Goal: Task Accomplishment & Management: Manage account settings

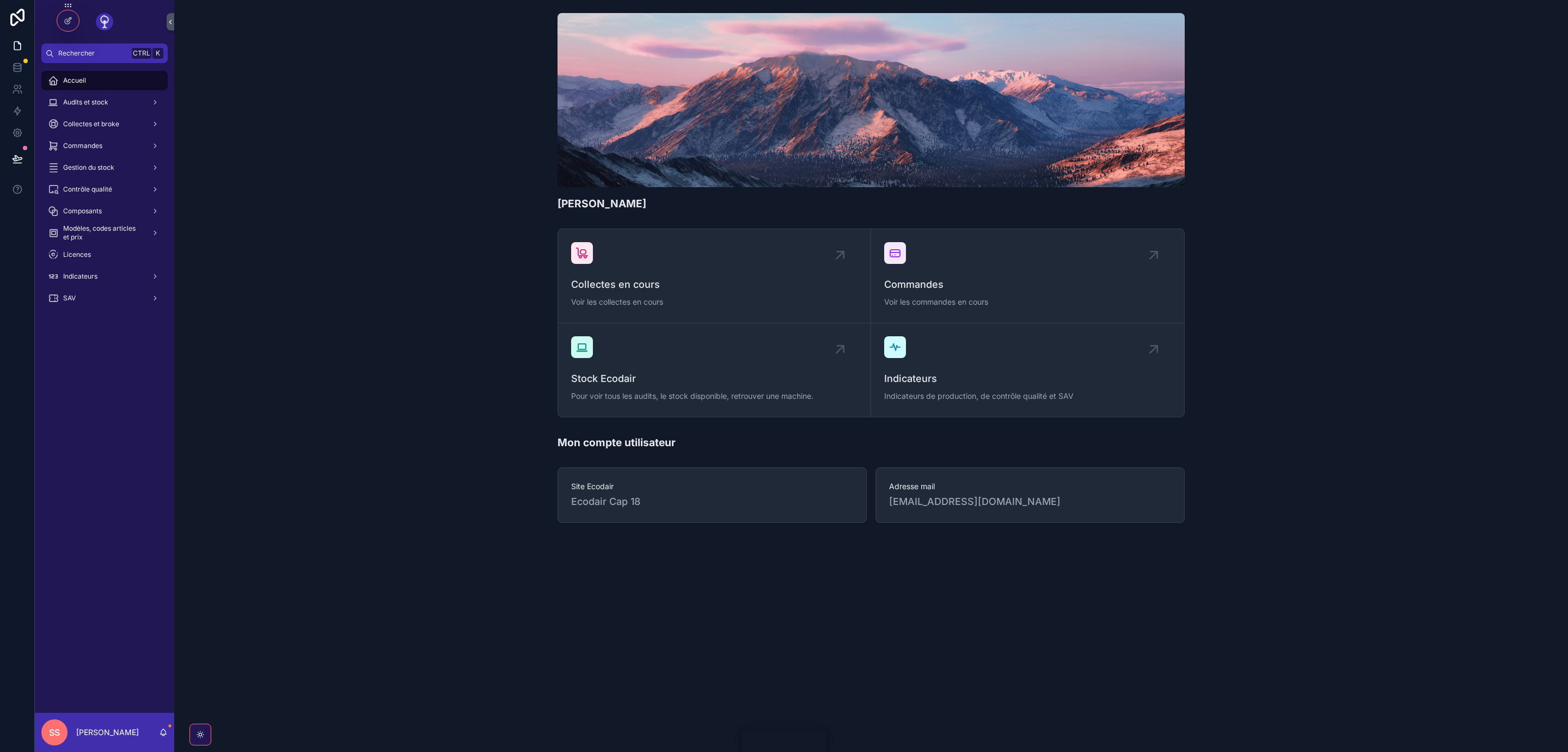
click at [112, 99] on div "Audits et stock" at bounding box center [105, 102] width 113 height 18
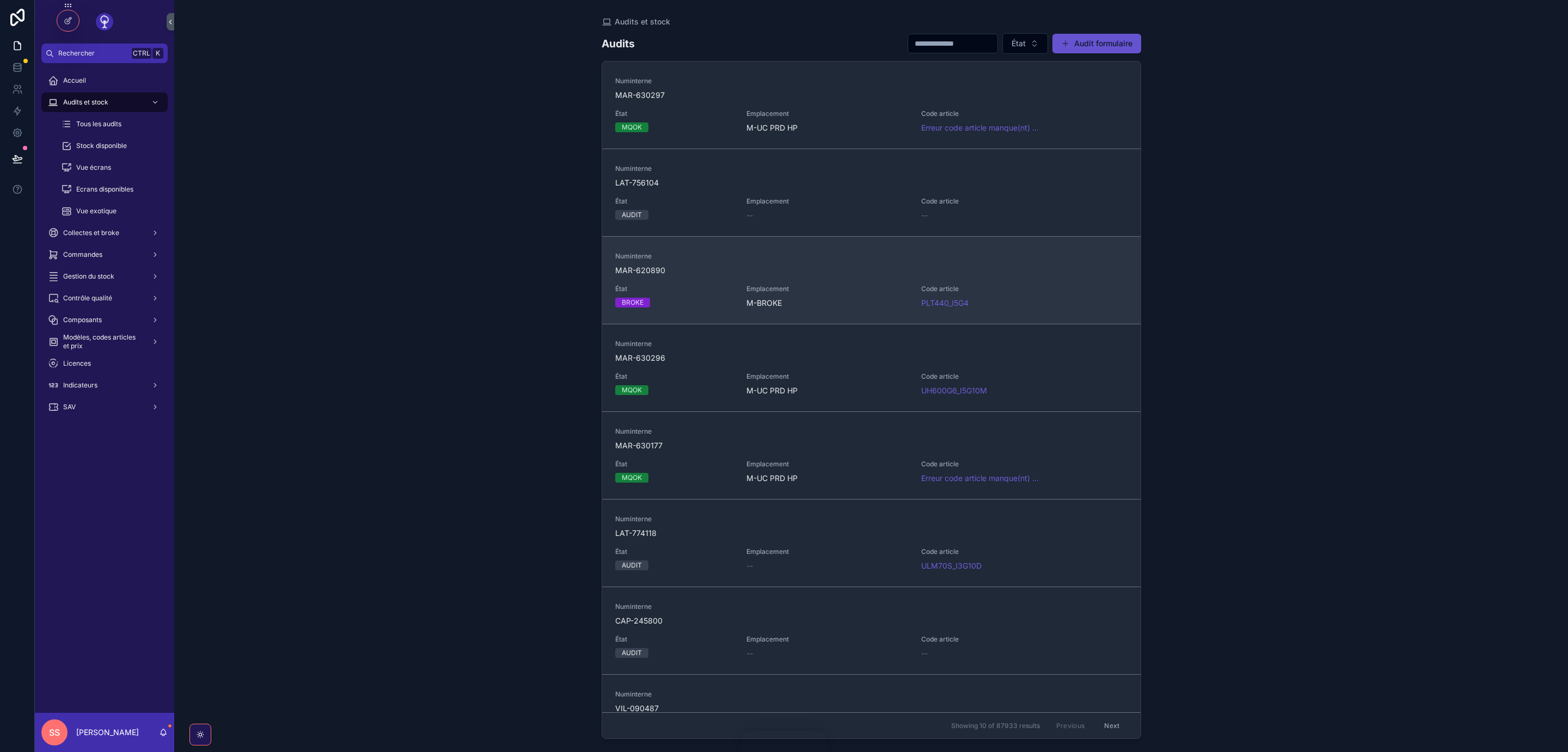
click at [843, 267] on span "MAR-620890" at bounding box center [872, 271] width 513 height 11
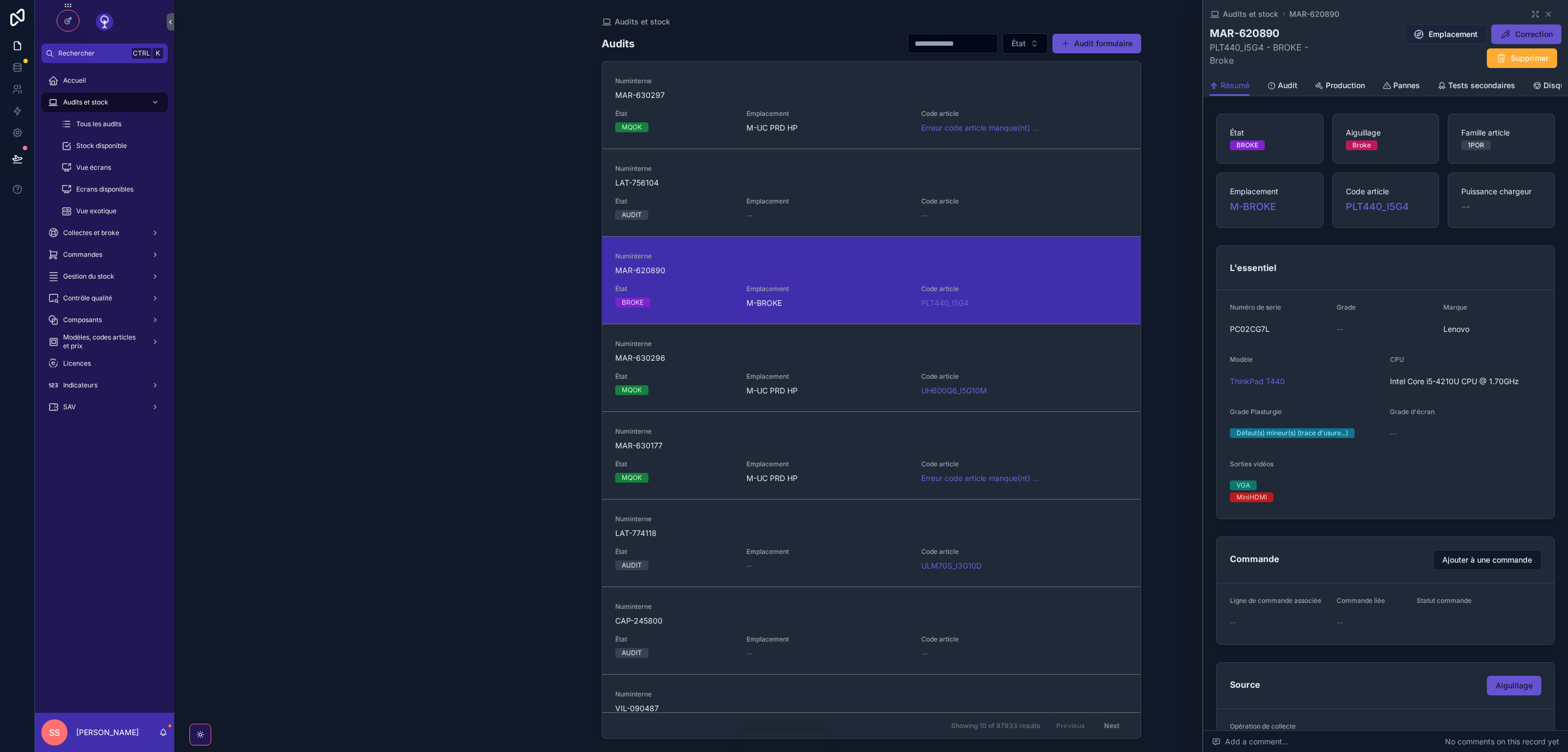
click at [1452, 41] on button "Emplacement" at bounding box center [1446, 34] width 83 height 19
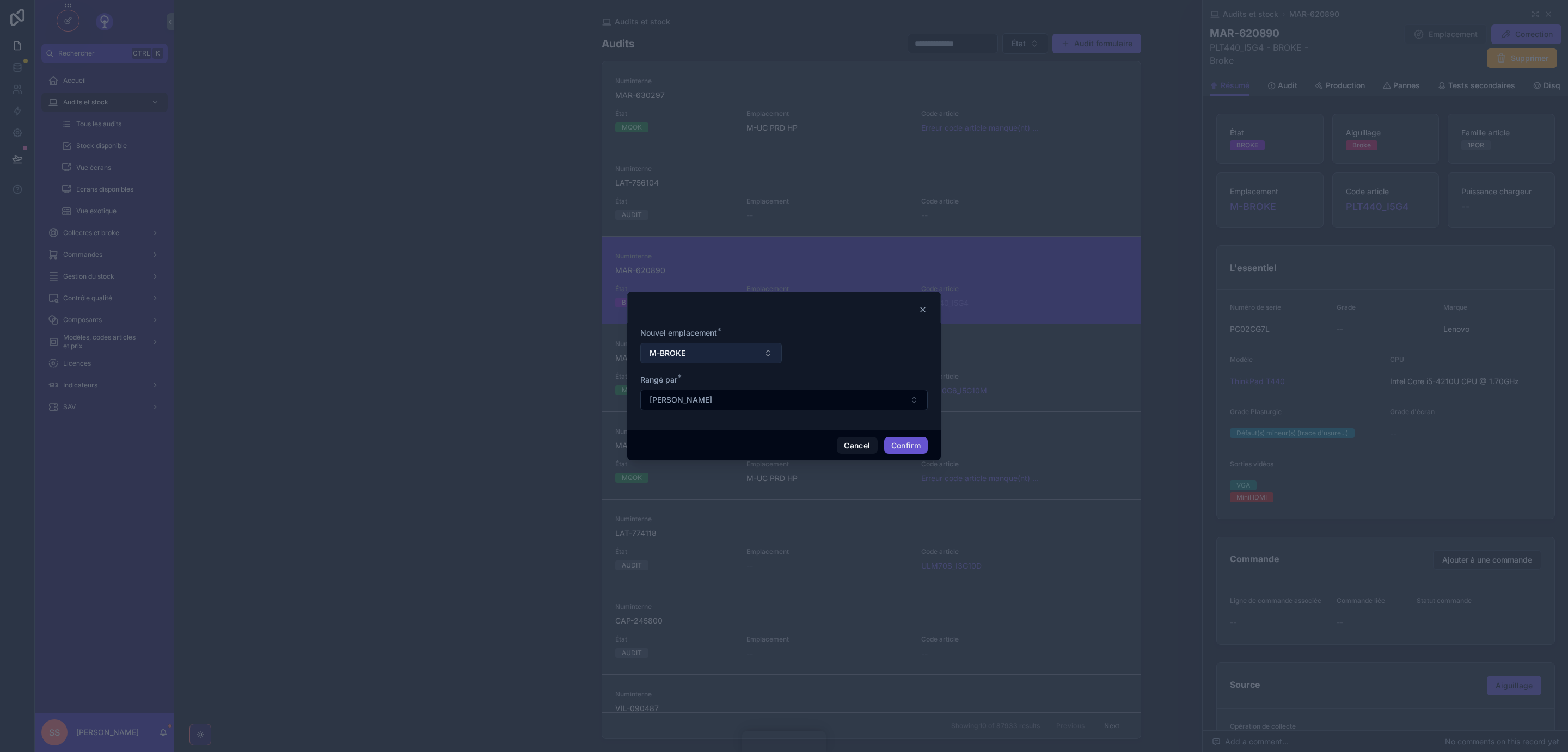
click at [769, 351] on button "M-BROKE" at bounding box center [711, 353] width 142 height 21
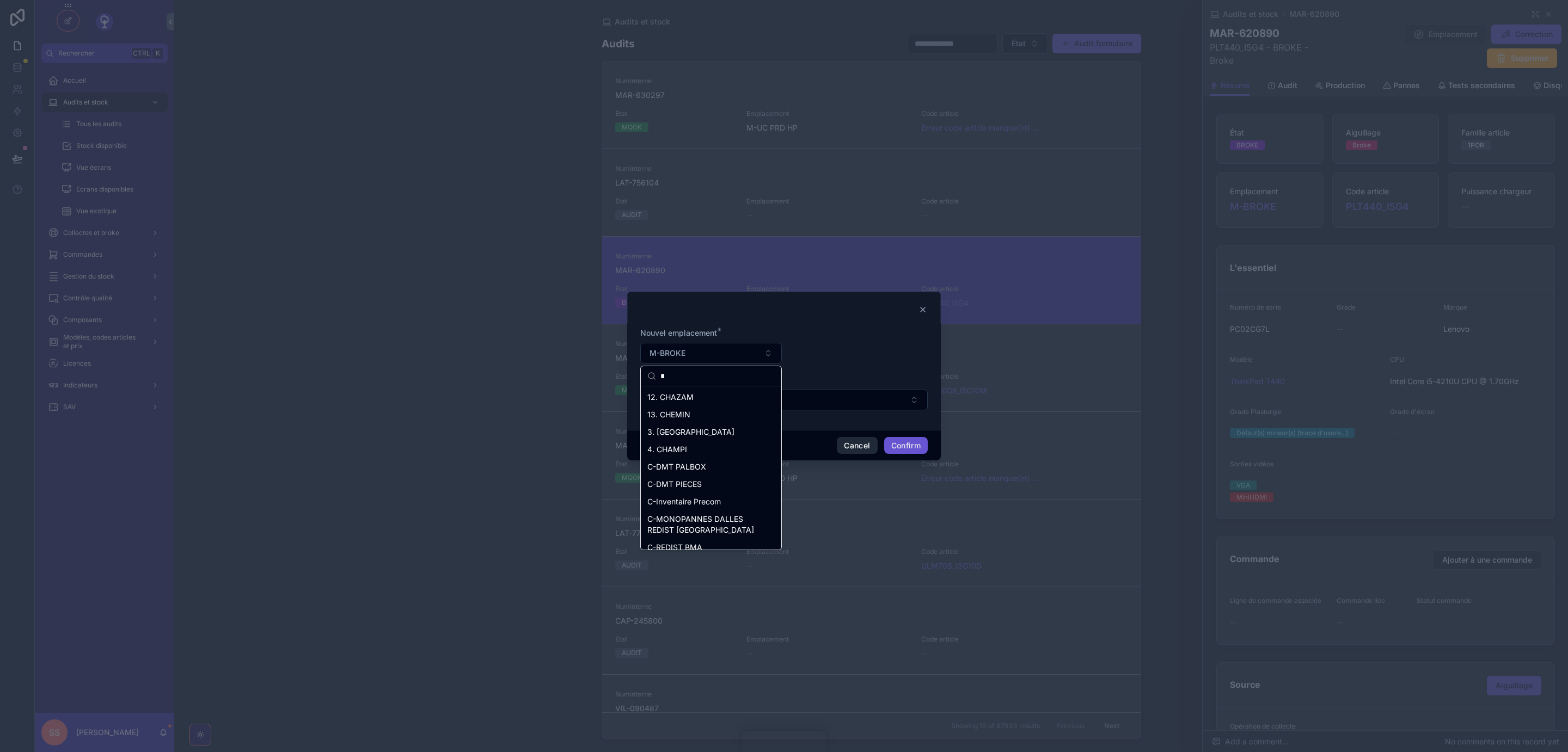
type input "*"
click at [838, 449] on button "Cancel" at bounding box center [857, 445] width 40 height 18
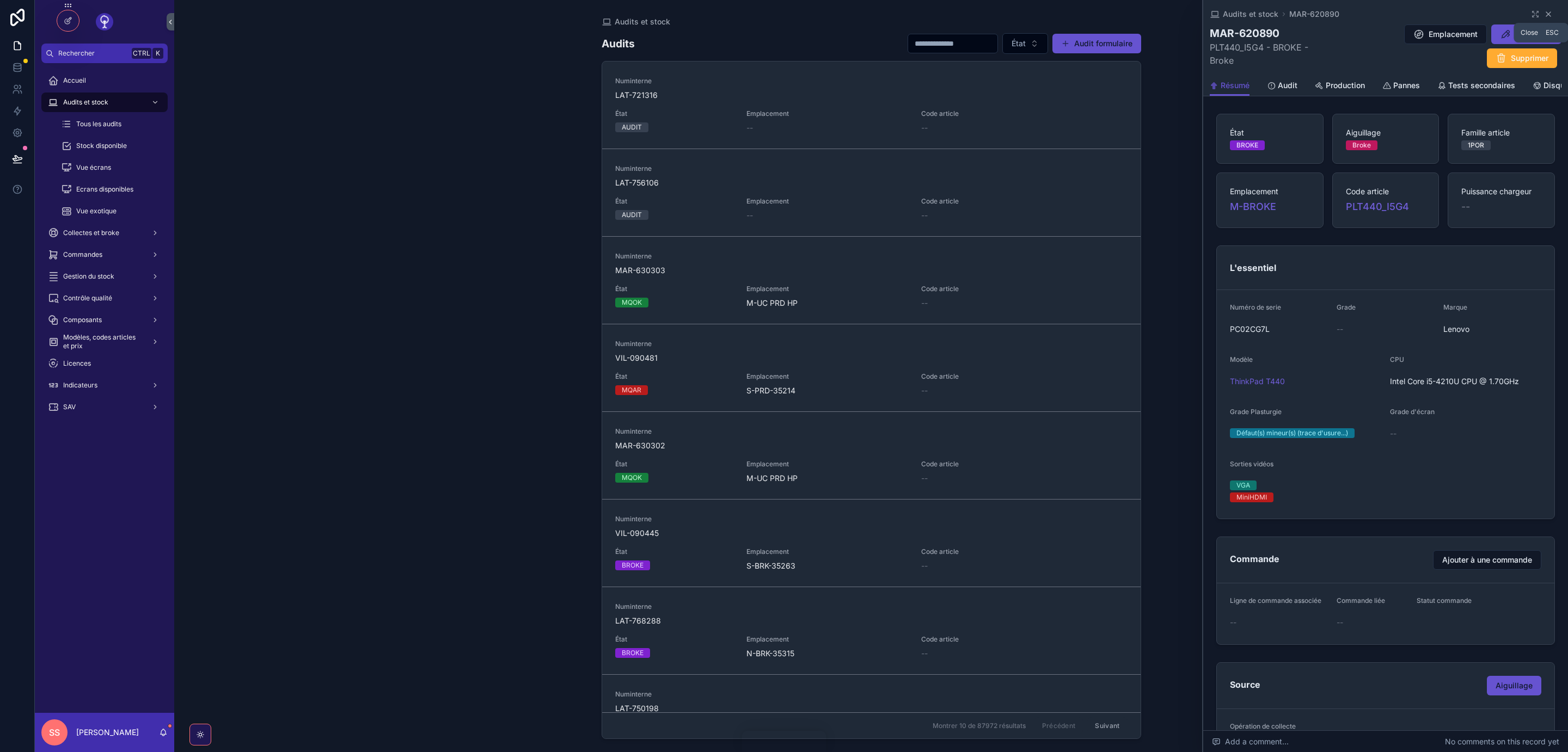
click at [1550, 13] on icon "scrollable content" at bounding box center [1549, 14] width 9 height 9
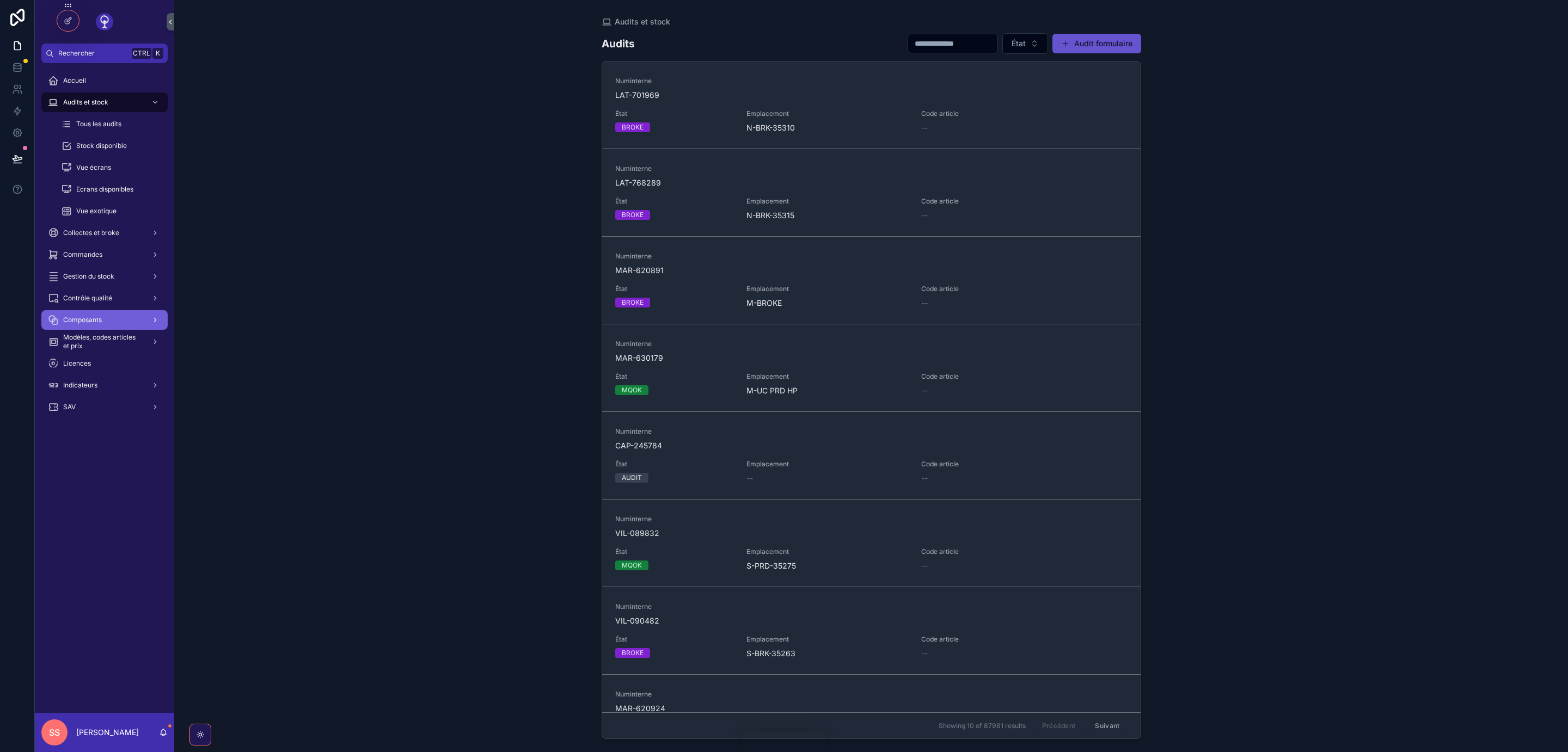
click at [93, 315] on div "Composants" at bounding box center [105, 320] width 113 height 18
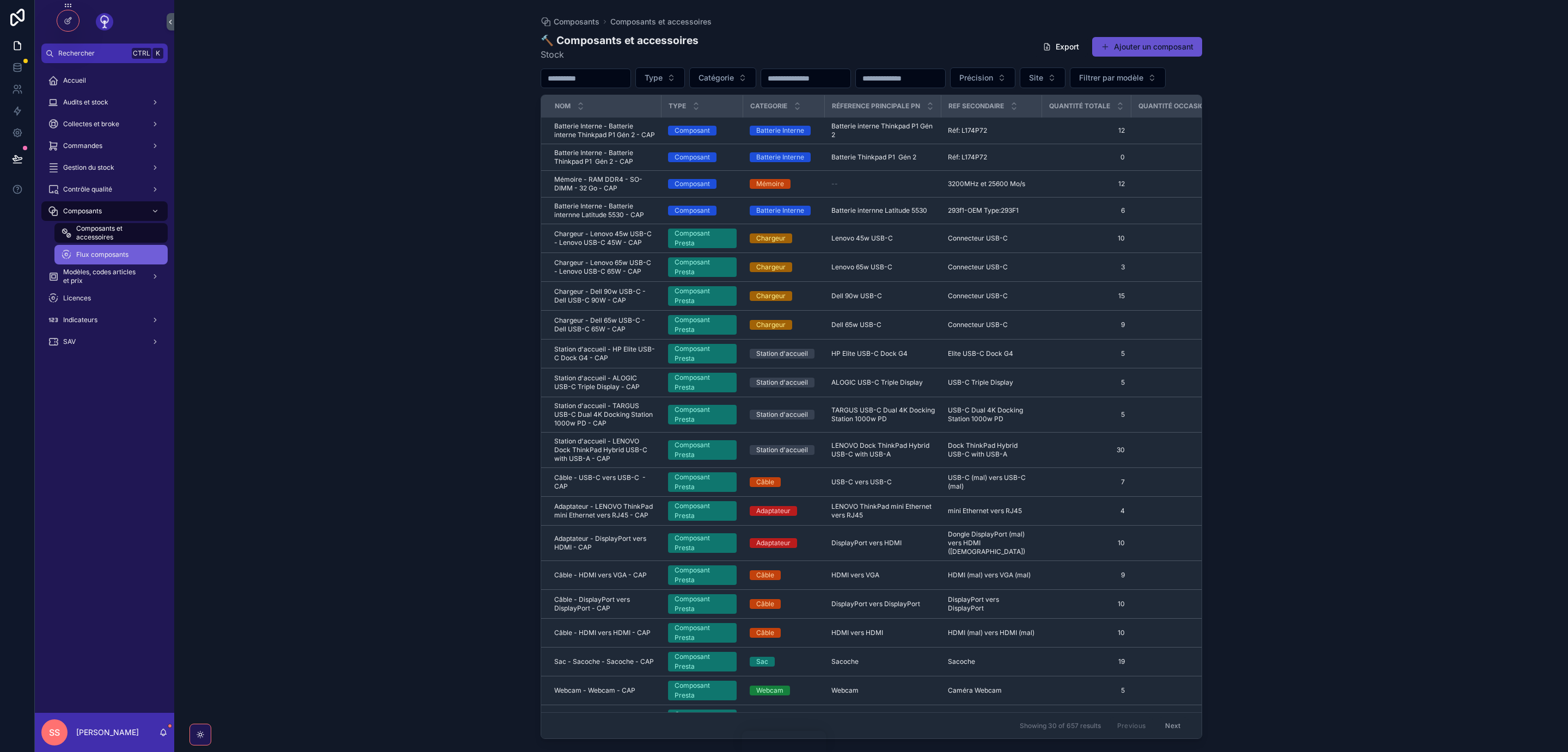
click at [93, 252] on span "Flux composants" at bounding box center [102, 254] width 52 height 9
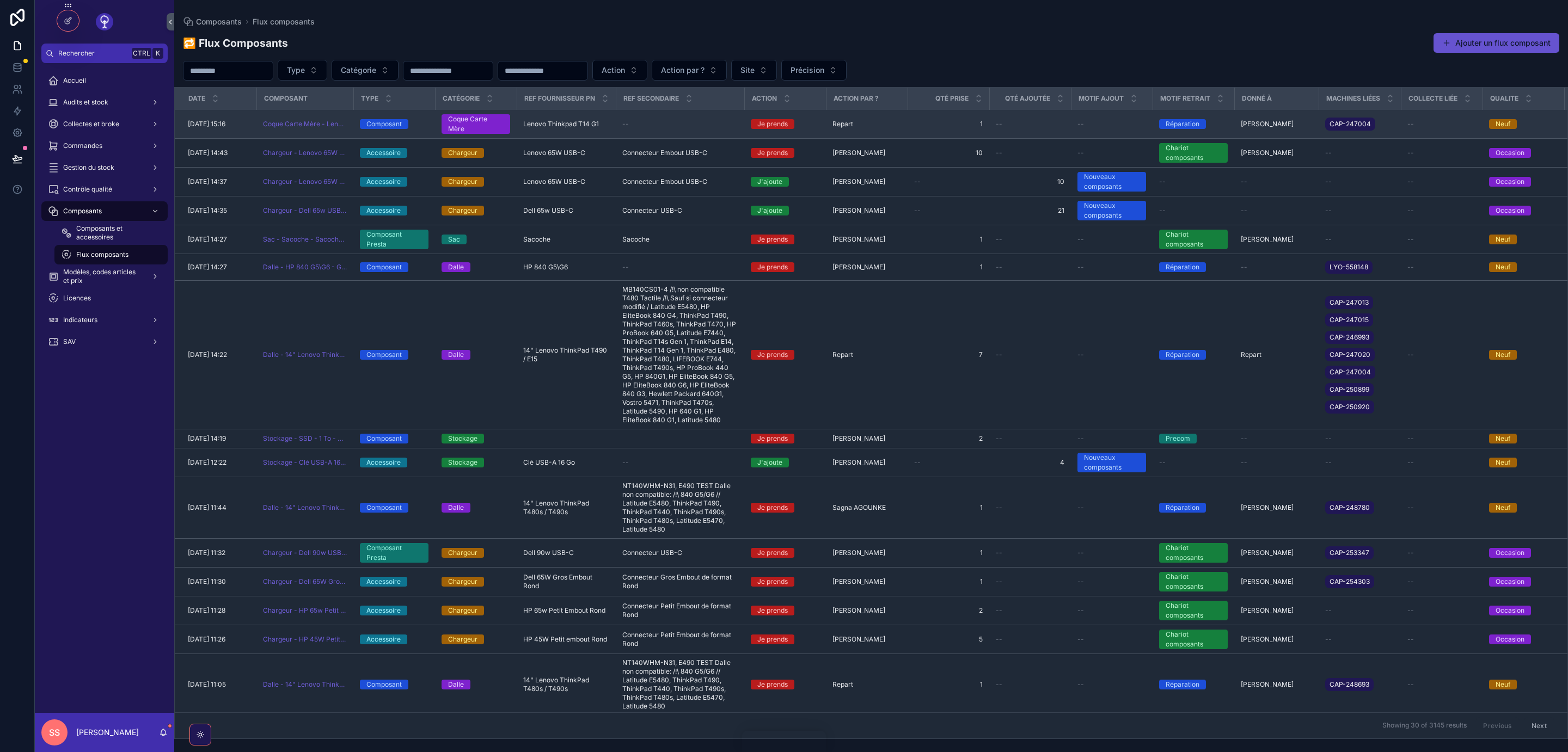
click at [215, 125] on span "01/10/2025 15:16" at bounding box center [207, 124] width 38 height 9
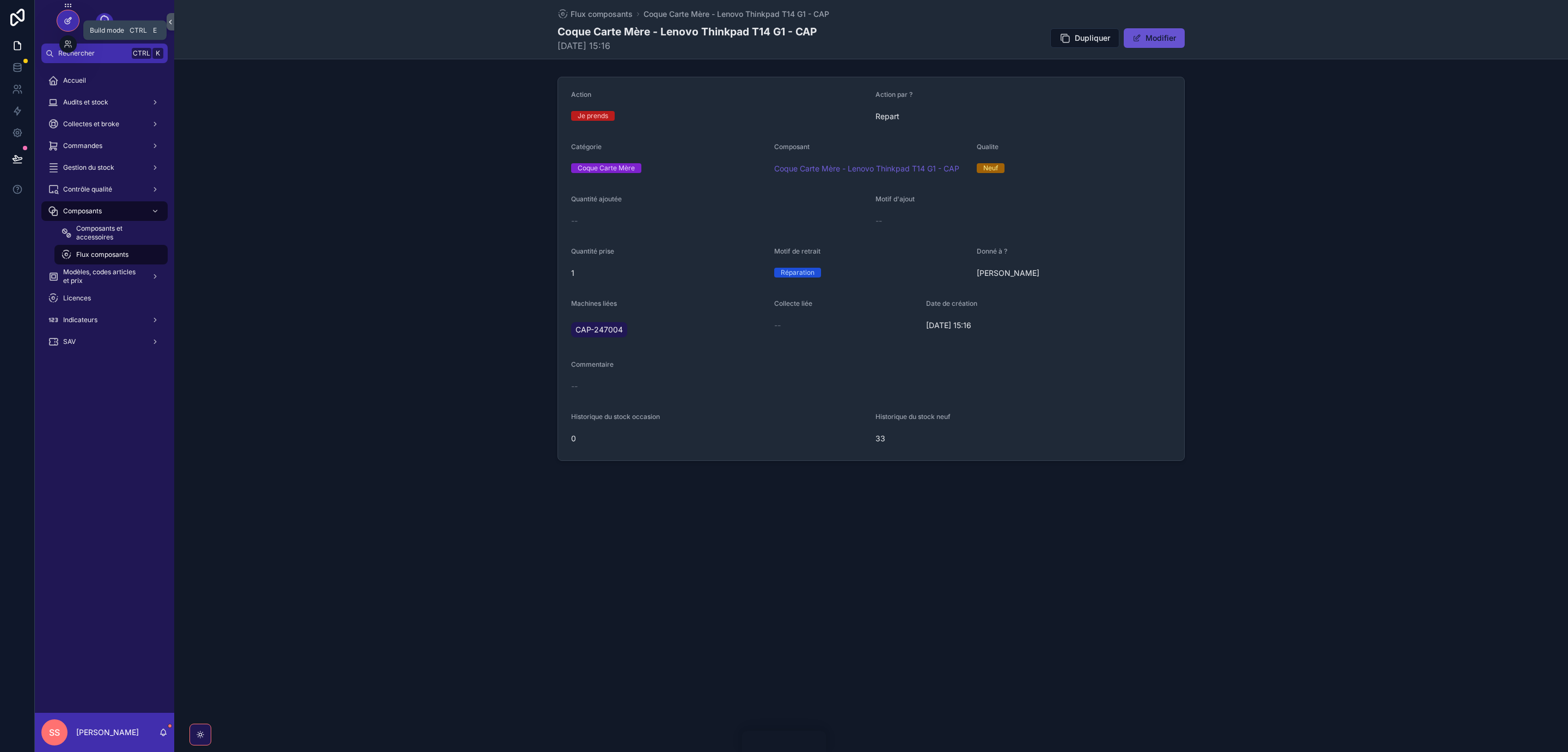
click at [70, 21] on icon at bounding box center [68, 21] width 9 height 9
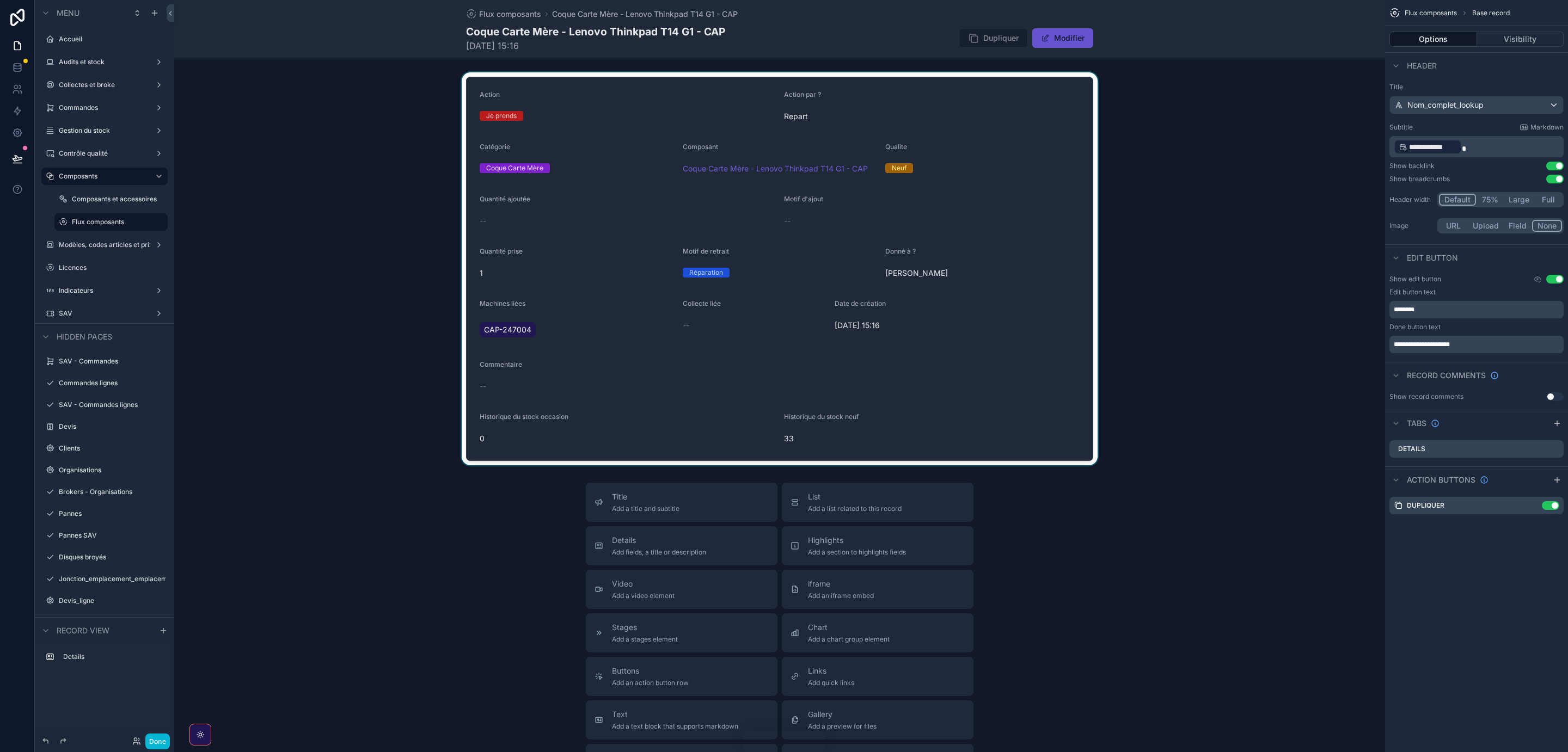
click at [1048, 413] on div "scrollable content" at bounding box center [779, 269] width 1211 height 393
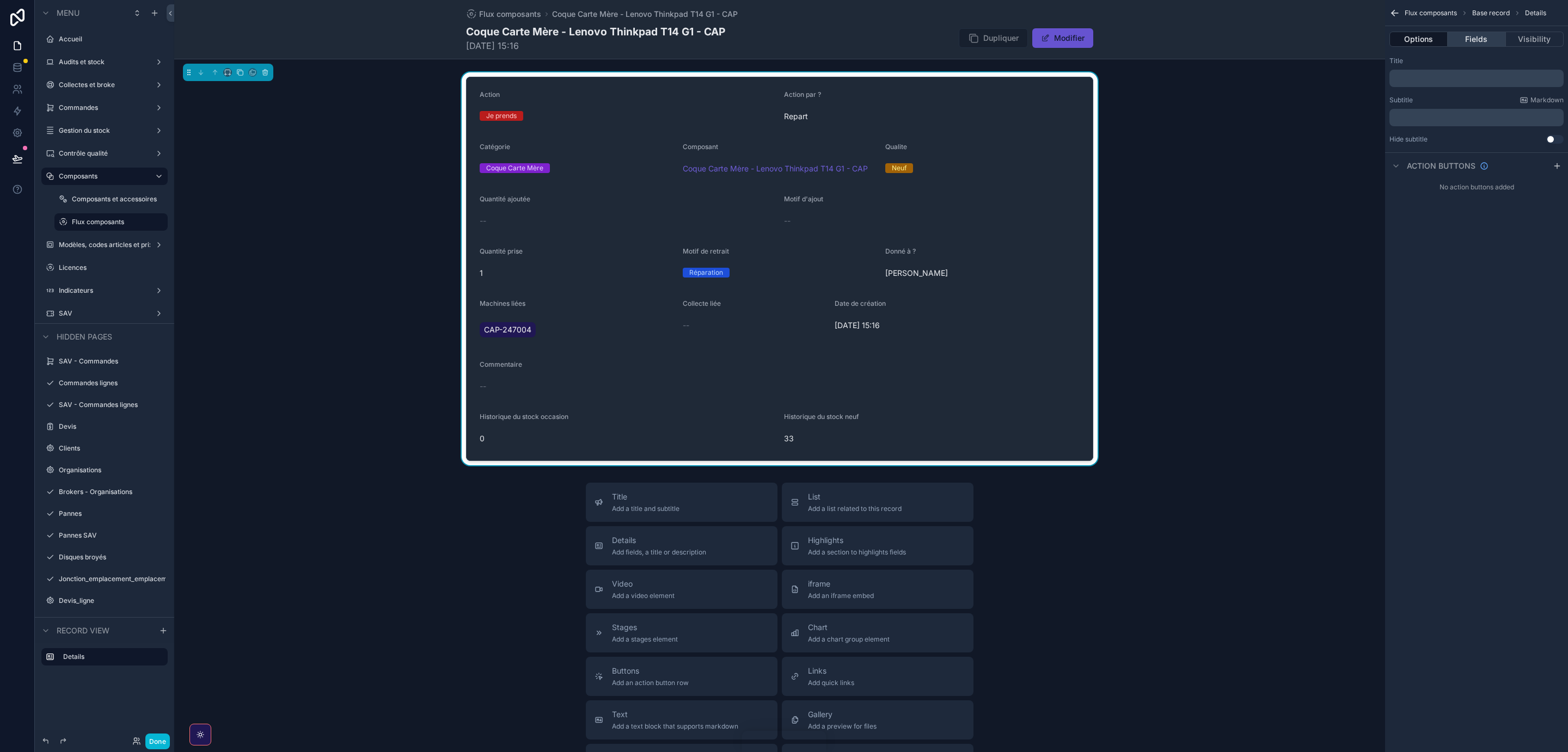
click at [1482, 39] on button "Fields" at bounding box center [1476, 39] width 58 height 15
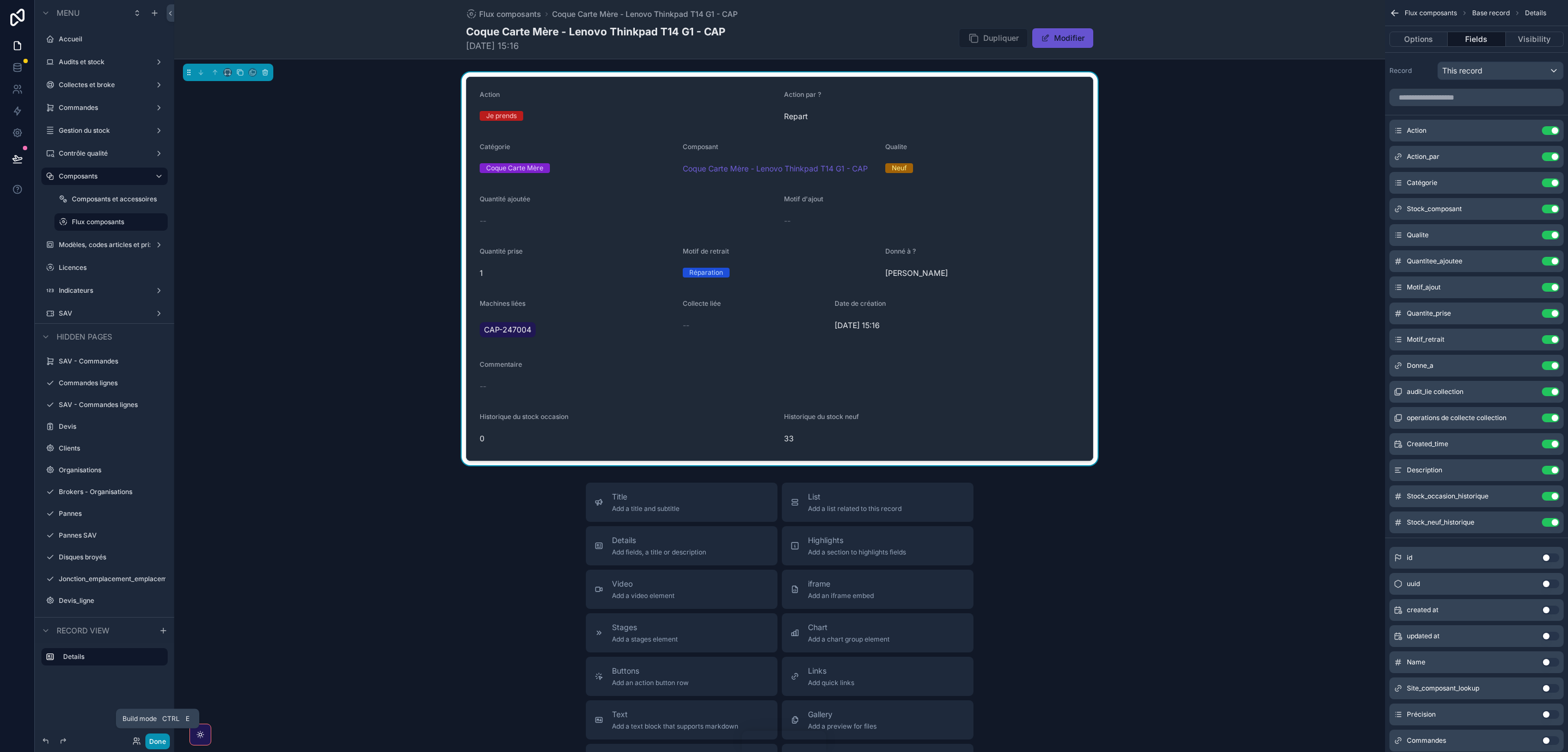
click at [156, 740] on button "Done" at bounding box center [158, 742] width 24 height 16
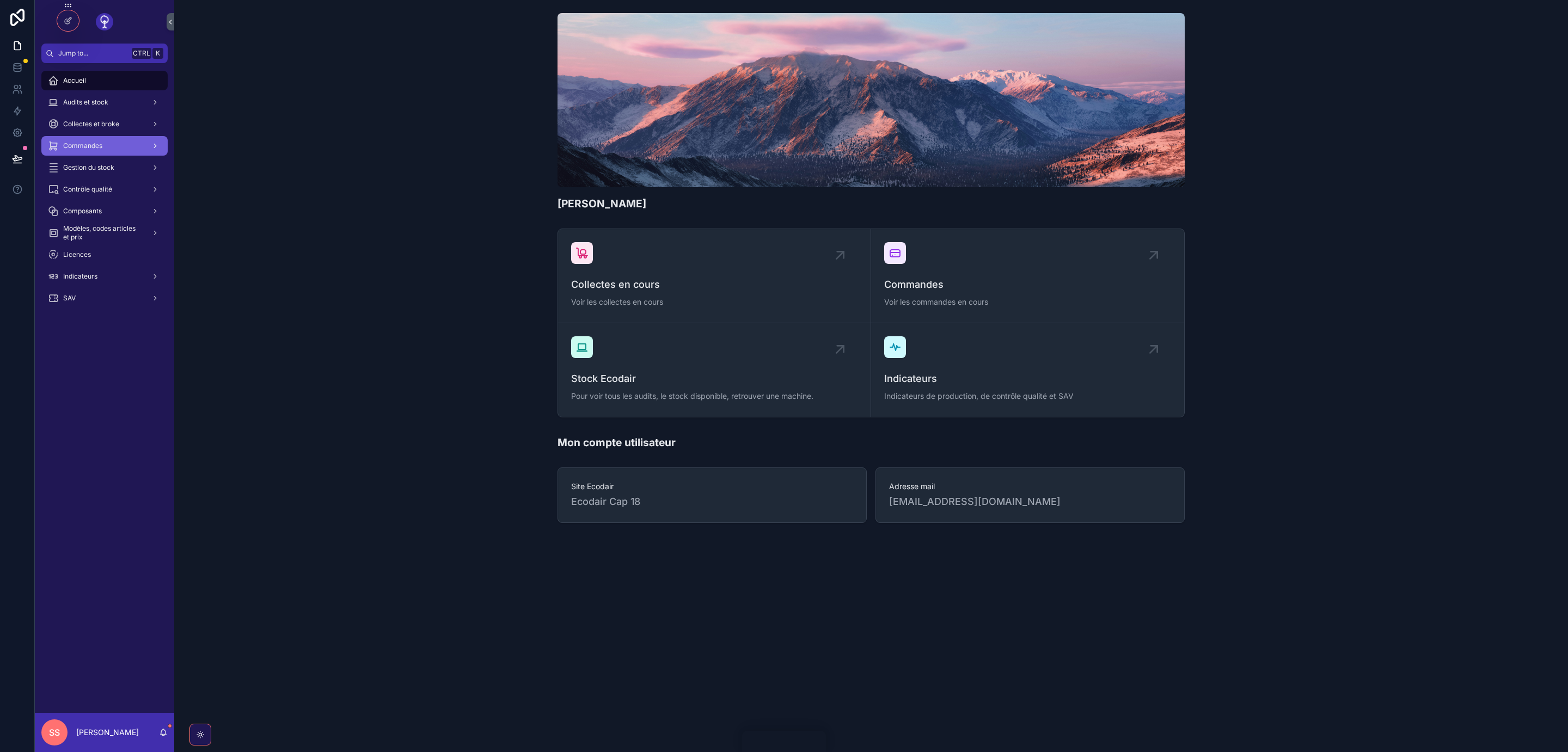
click at [88, 148] on span "Commandes" at bounding box center [83, 146] width 39 height 9
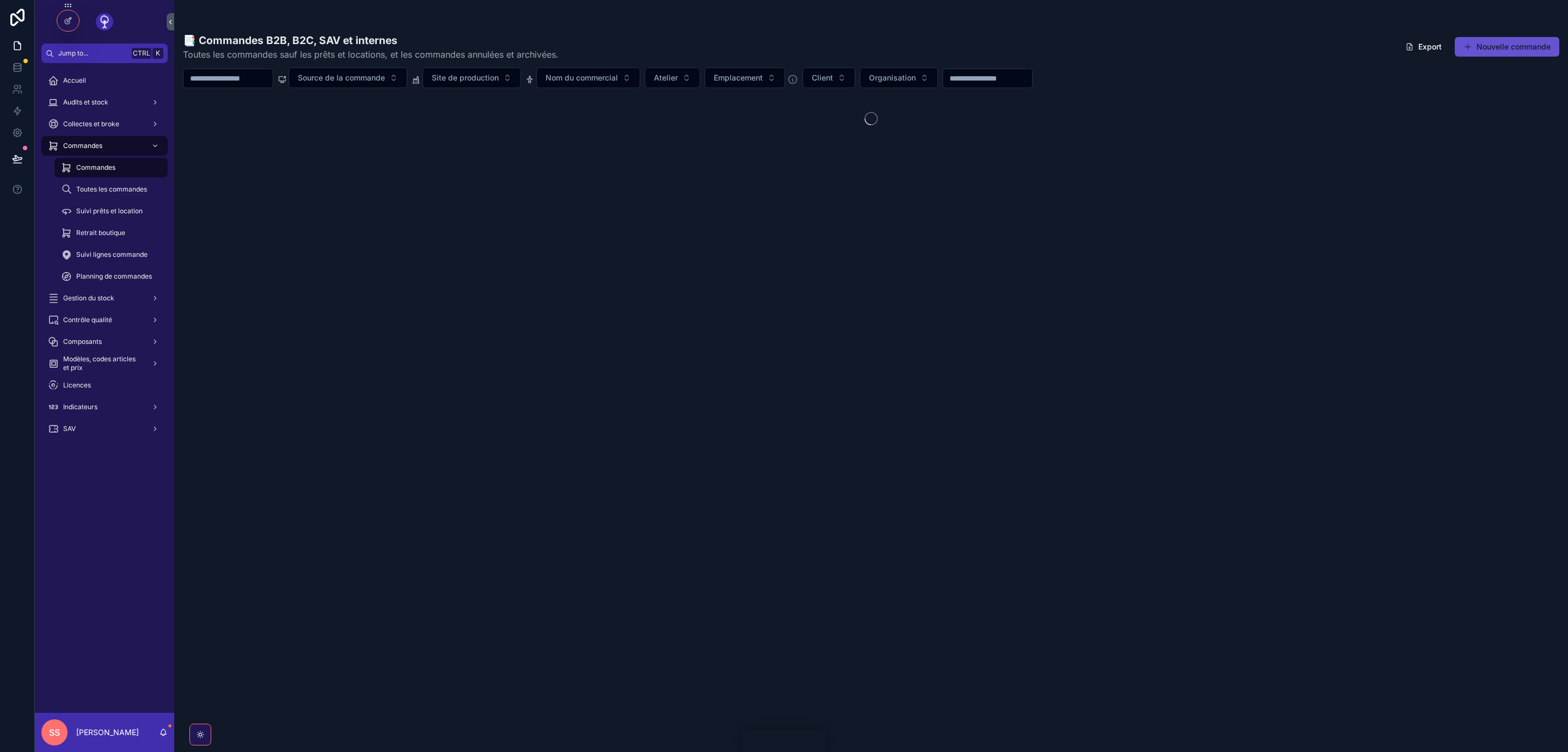
click at [243, 80] on input "scrollable content" at bounding box center [228, 78] width 89 height 15
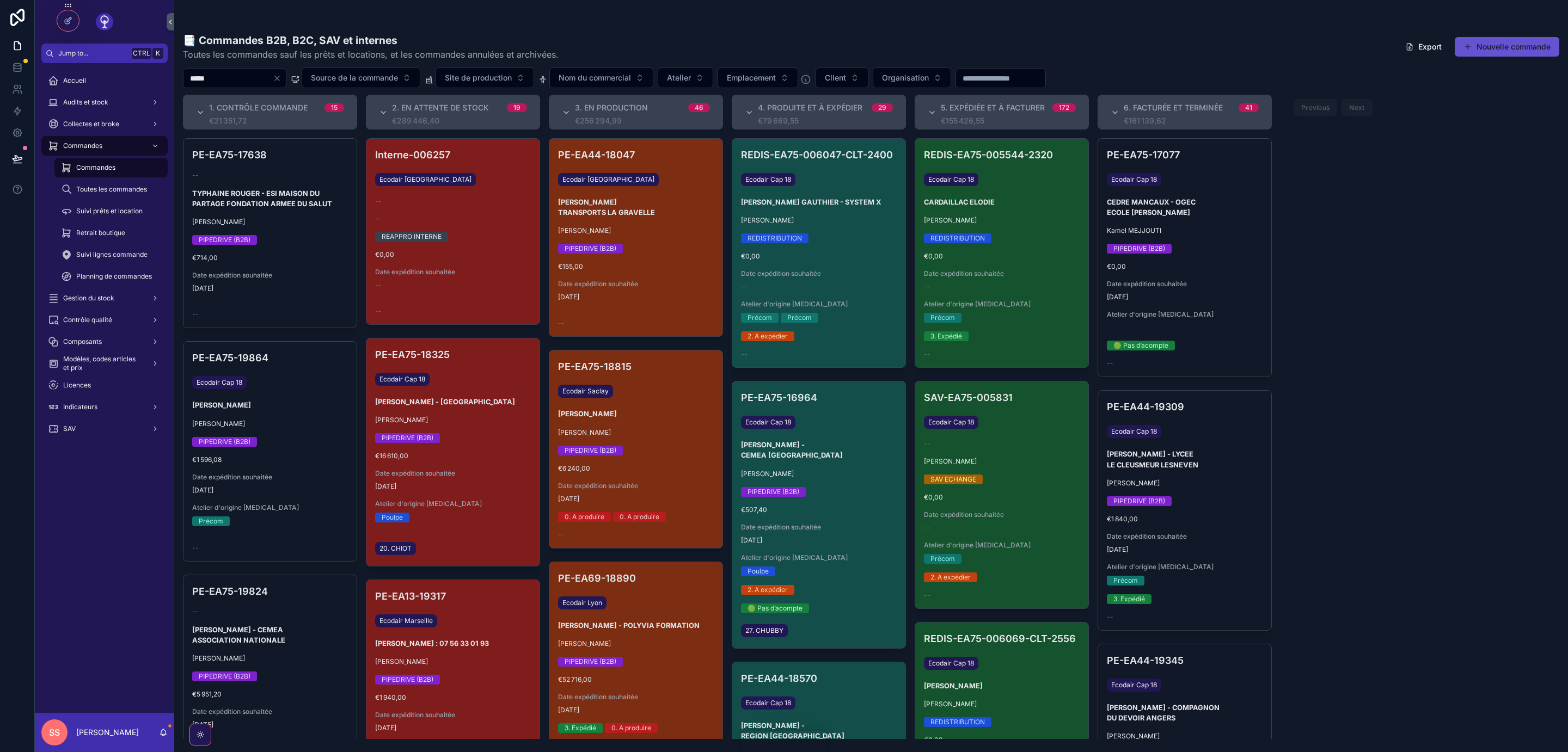
click at [230, 81] on input "*****" at bounding box center [228, 78] width 89 height 15
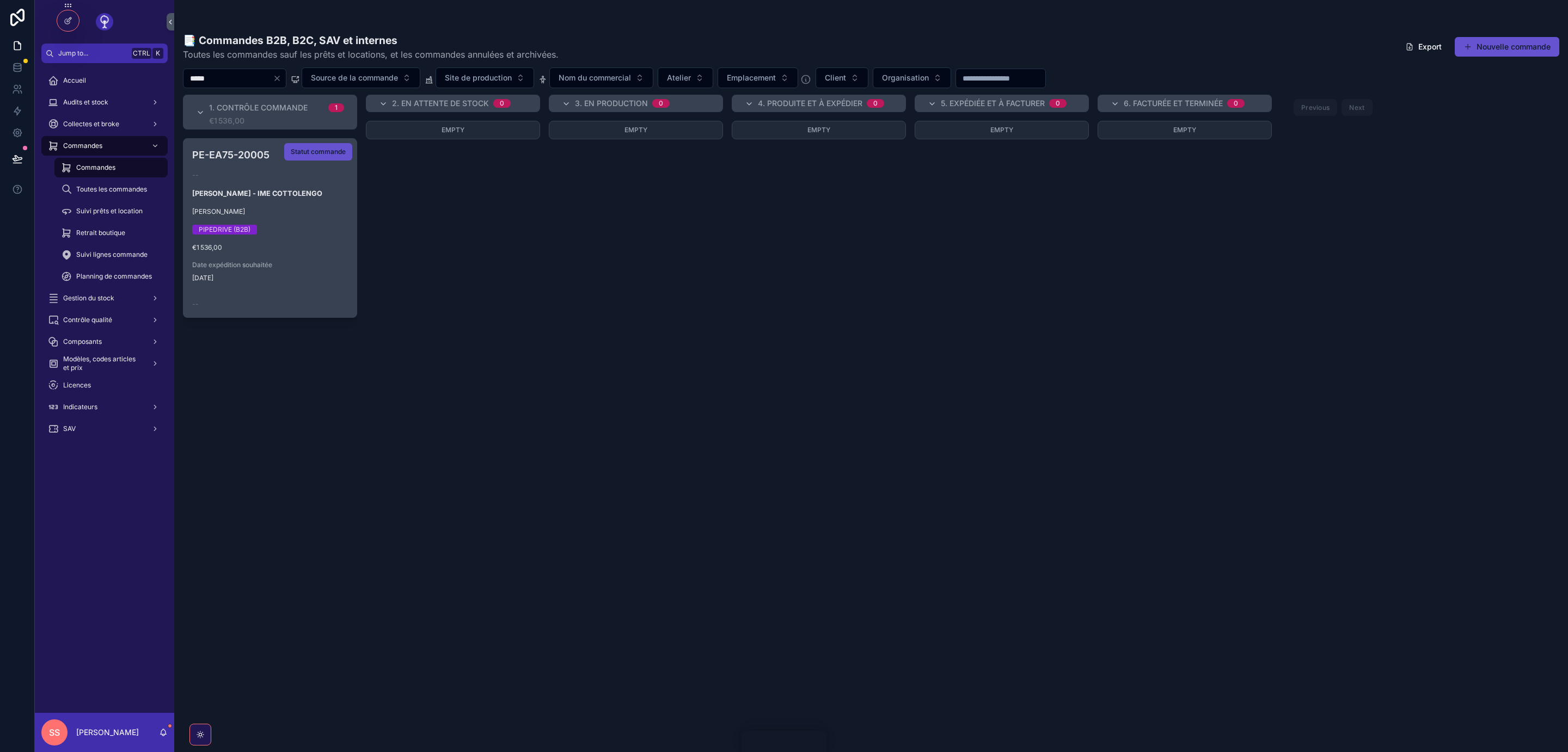
type input "*****"
click at [294, 221] on div "PE-EA75-20005 -- [PERSON_NAME] - IME COTTOLENGO [PERSON_NAME] (B2B) €1 536,00 D…" at bounding box center [270, 228] width 173 height 178
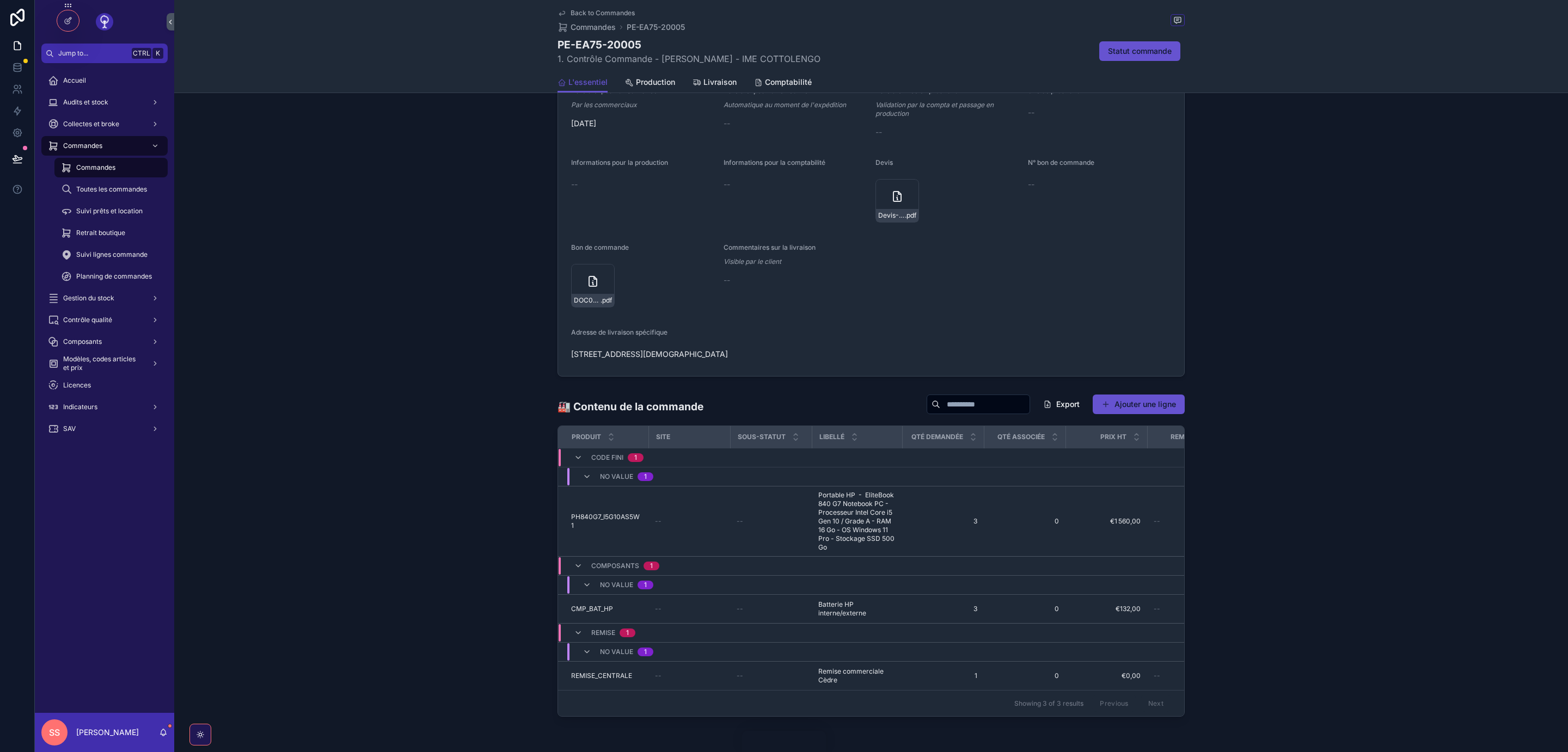
scroll to position [636, 0]
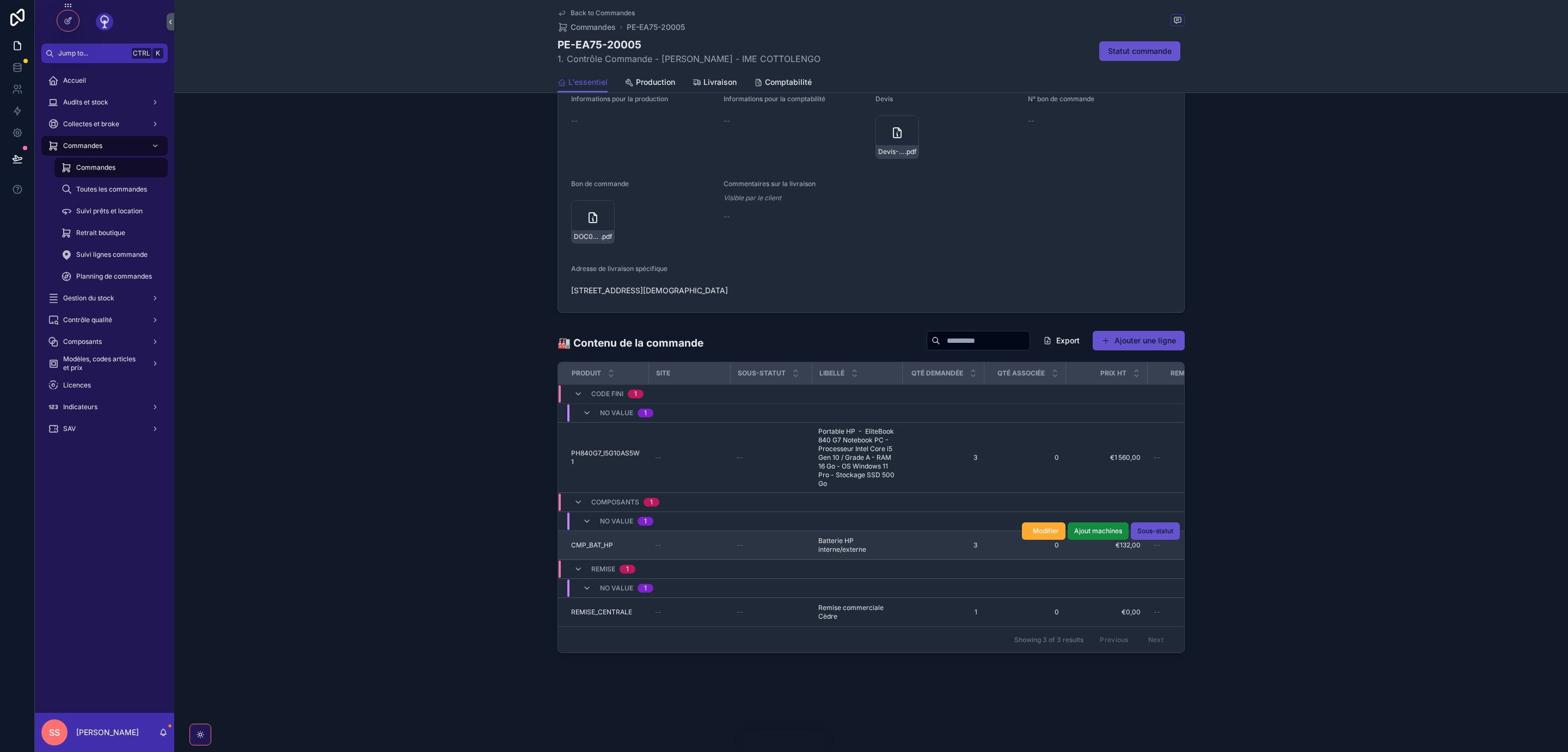
click at [595, 542] on span "CMP_BAT_HP" at bounding box center [592, 545] width 42 height 9
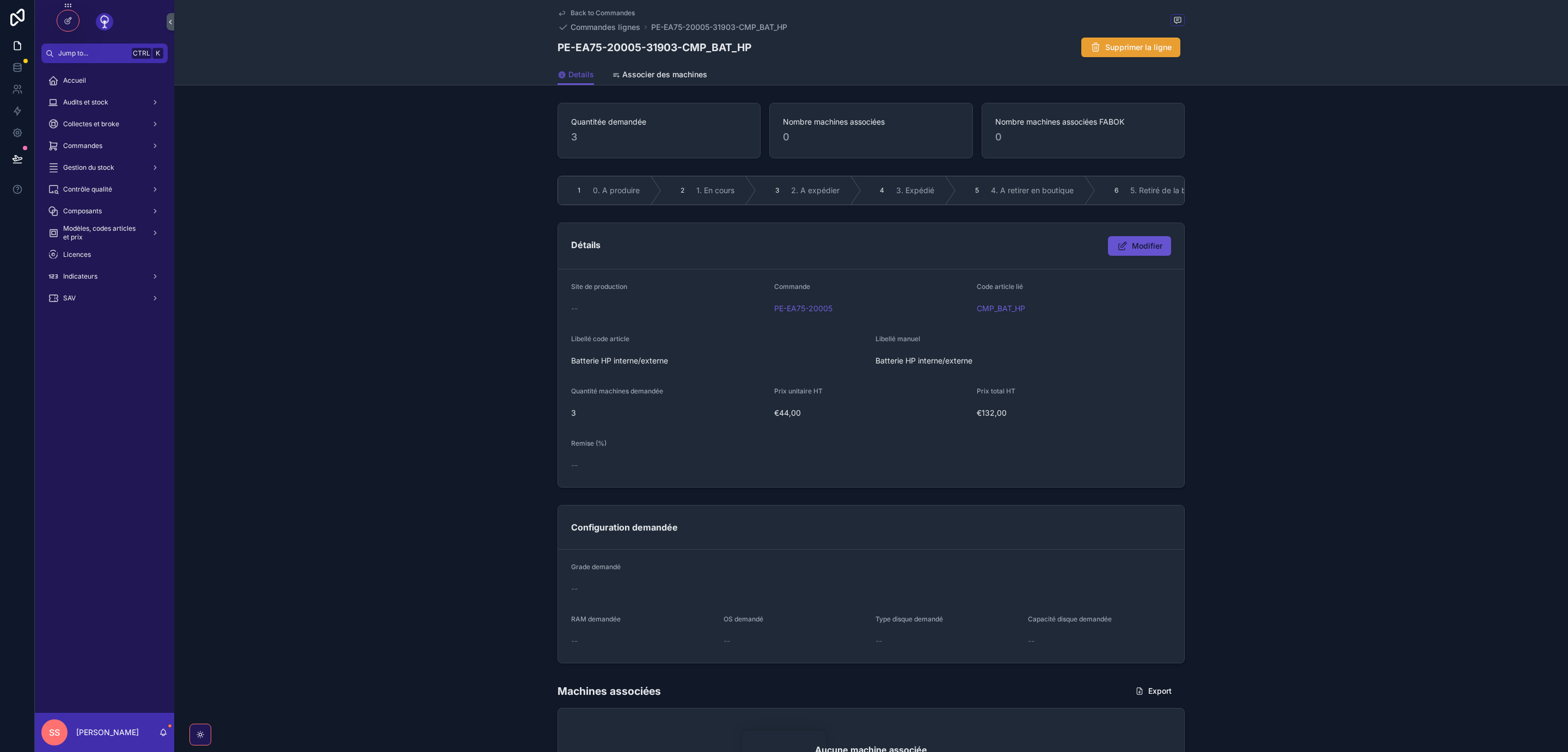
click at [1117, 47] on span "Supprimer la ligne" at bounding box center [1138, 47] width 66 height 11
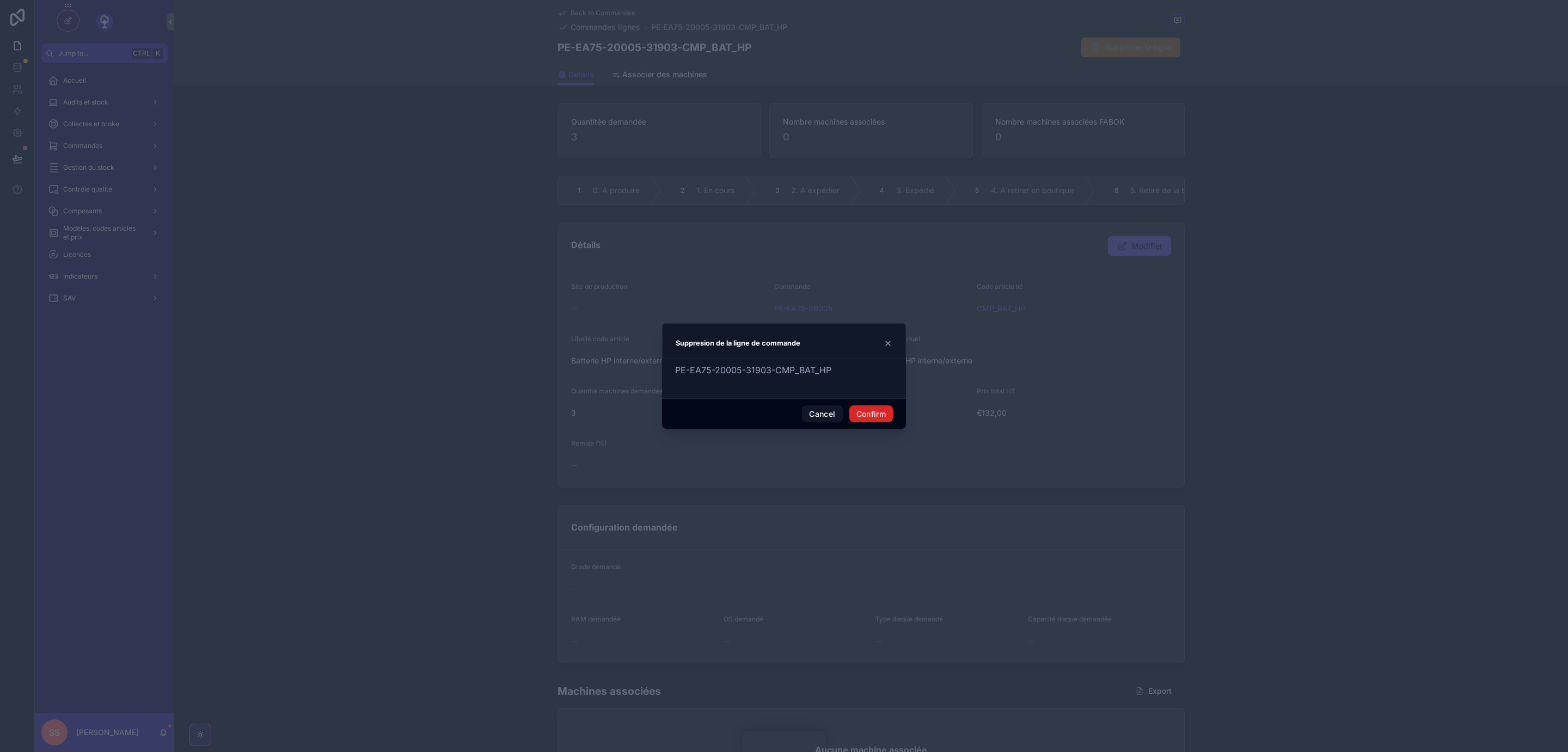
click at [875, 416] on button "Confirm" at bounding box center [871, 414] width 44 height 18
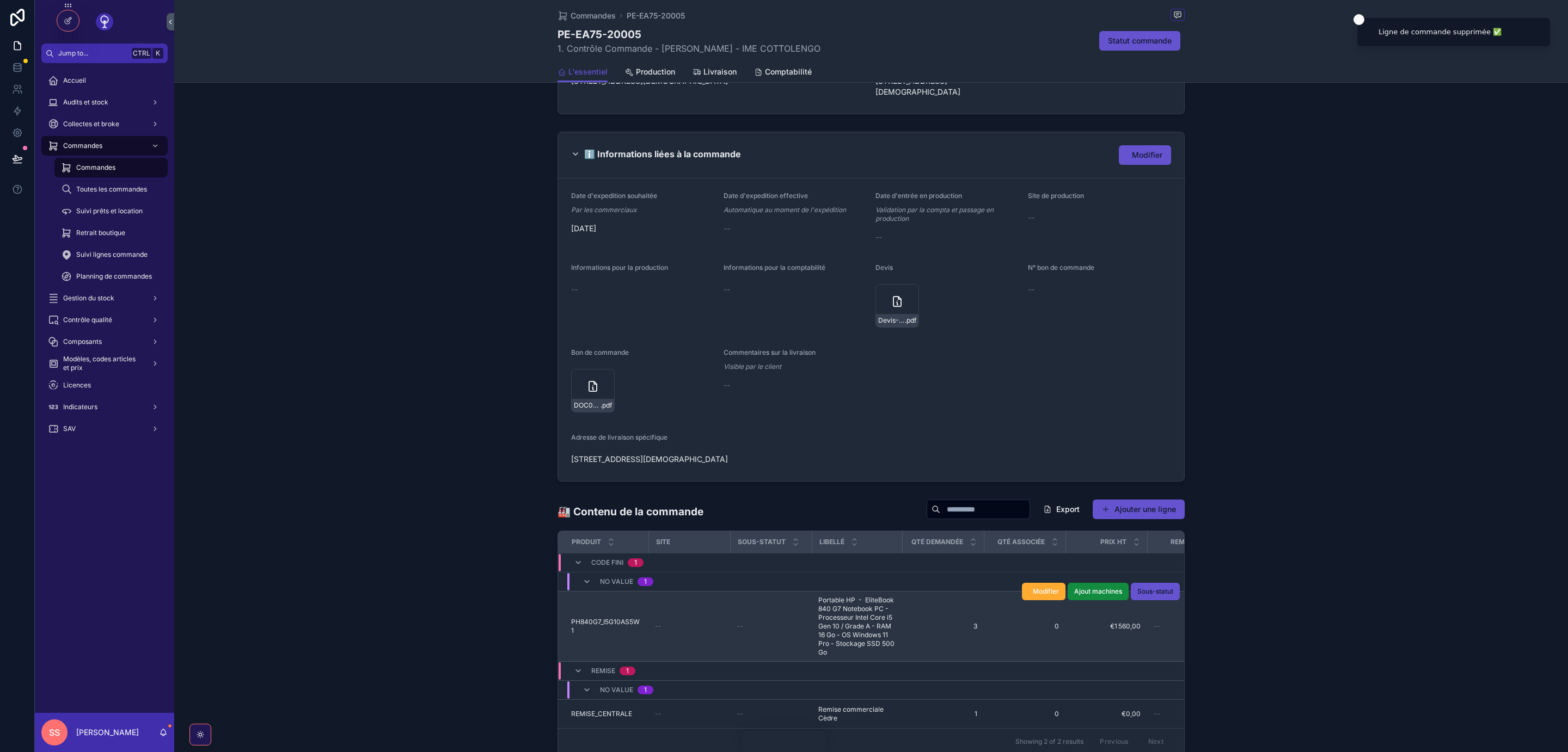
scroll to position [565, 0]
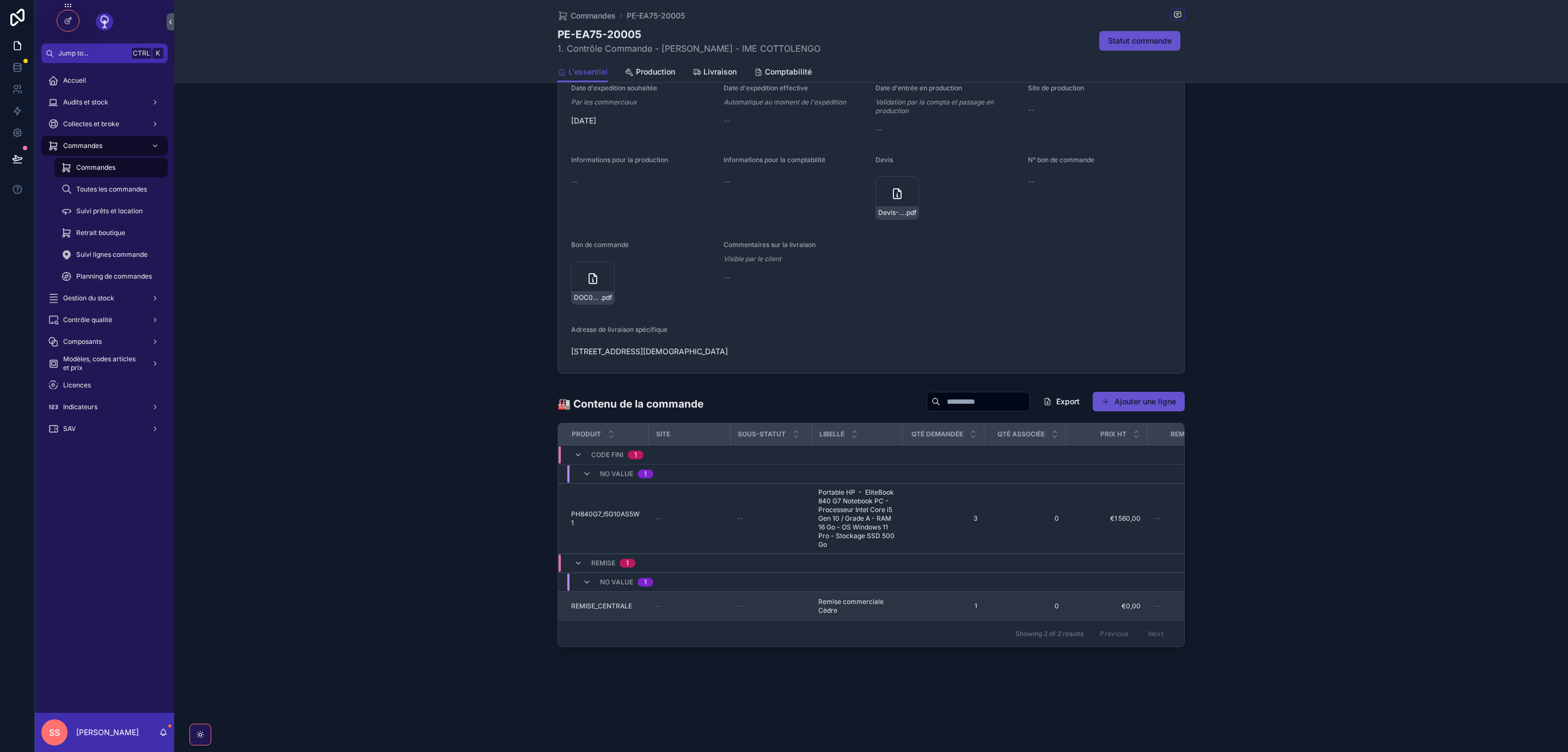
click at [622, 602] on span "REMISE_CENTRALE" at bounding box center [601, 606] width 61 height 9
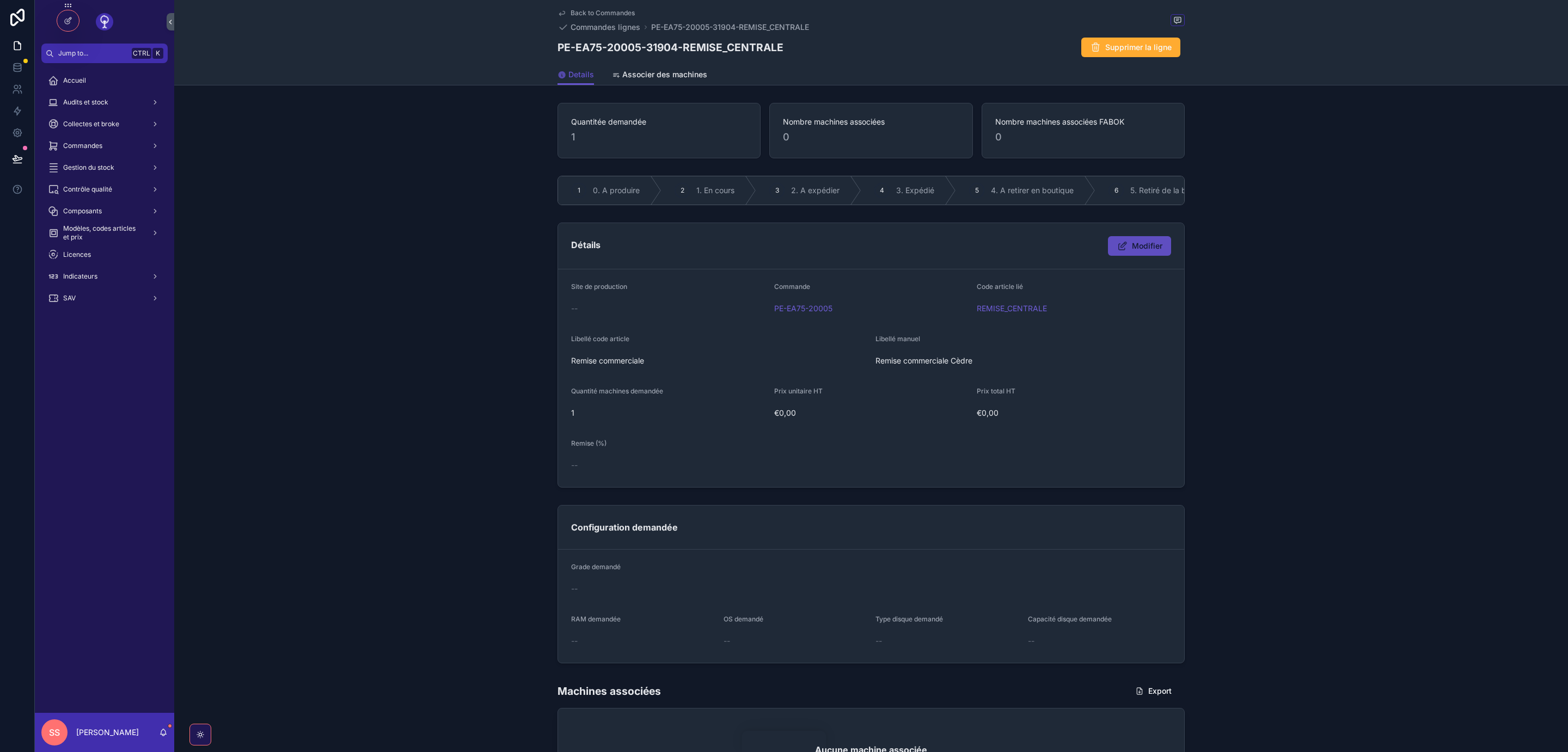
click at [1135, 251] on span "Modifier" at bounding box center [1147, 246] width 30 height 11
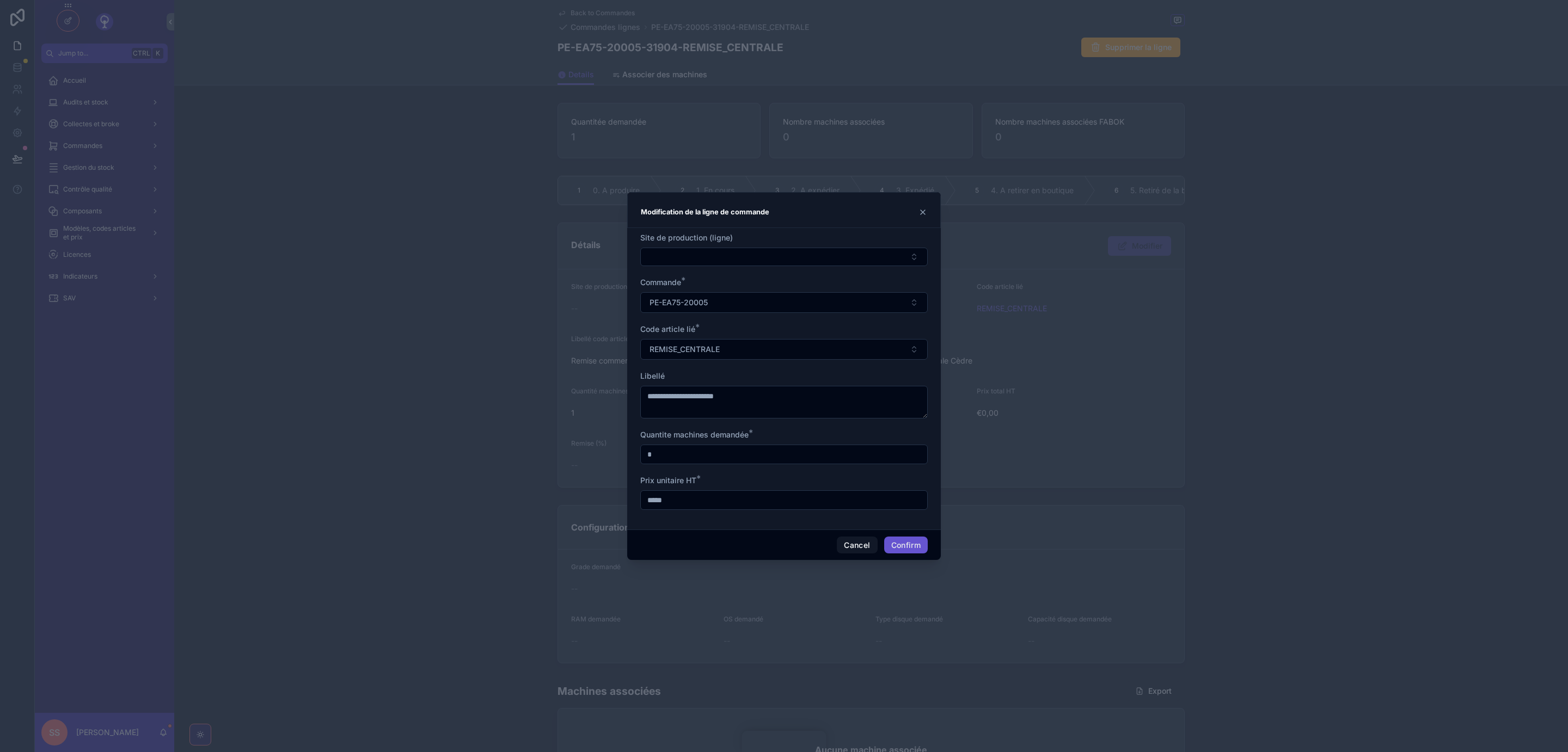
click at [653, 503] on input "*****" at bounding box center [784, 500] width 286 height 15
type input "********"
click at [910, 545] on button "Confirm" at bounding box center [906, 545] width 44 height 18
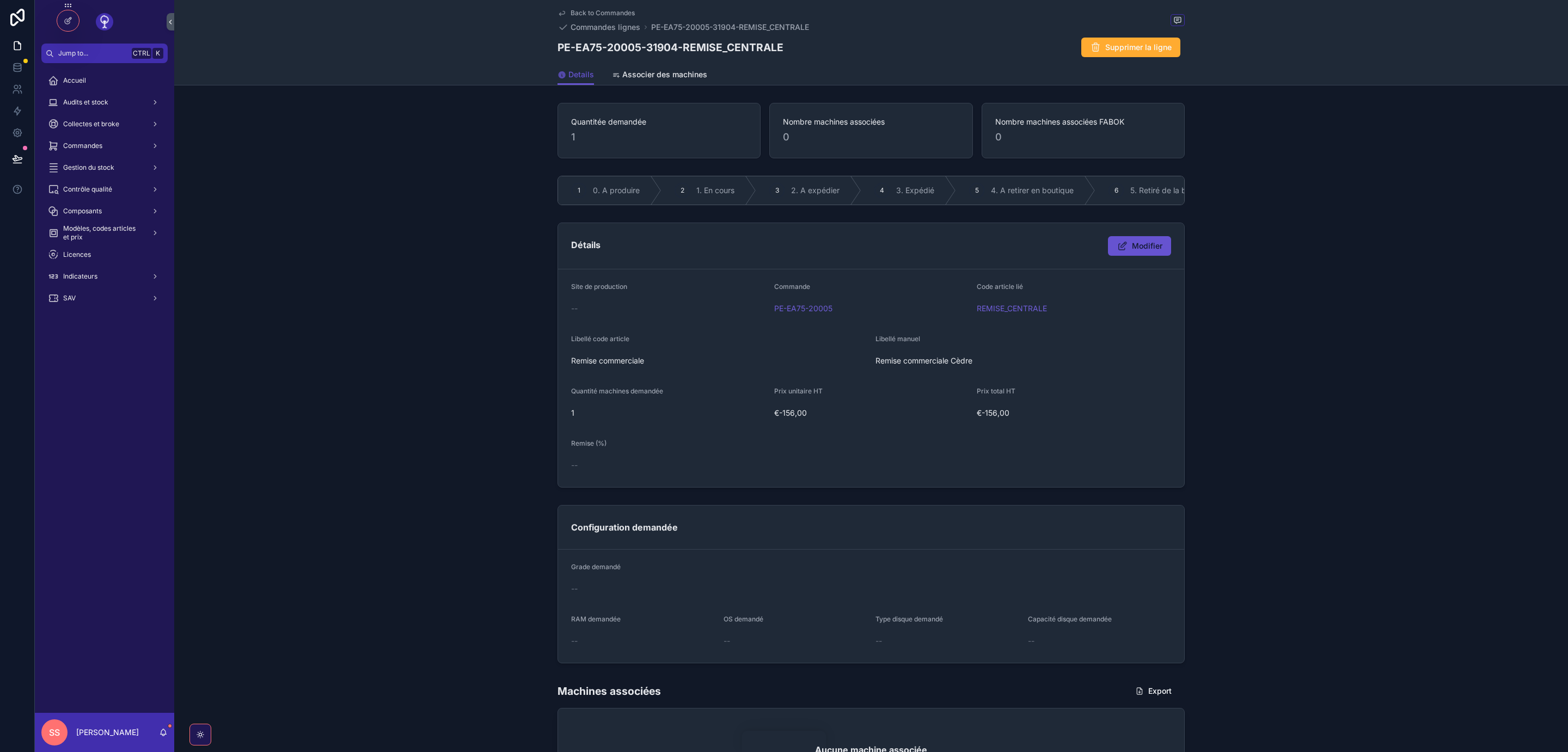
click at [616, 11] on span "Back to Commandes" at bounding box center [603, 13] width 65 height 9
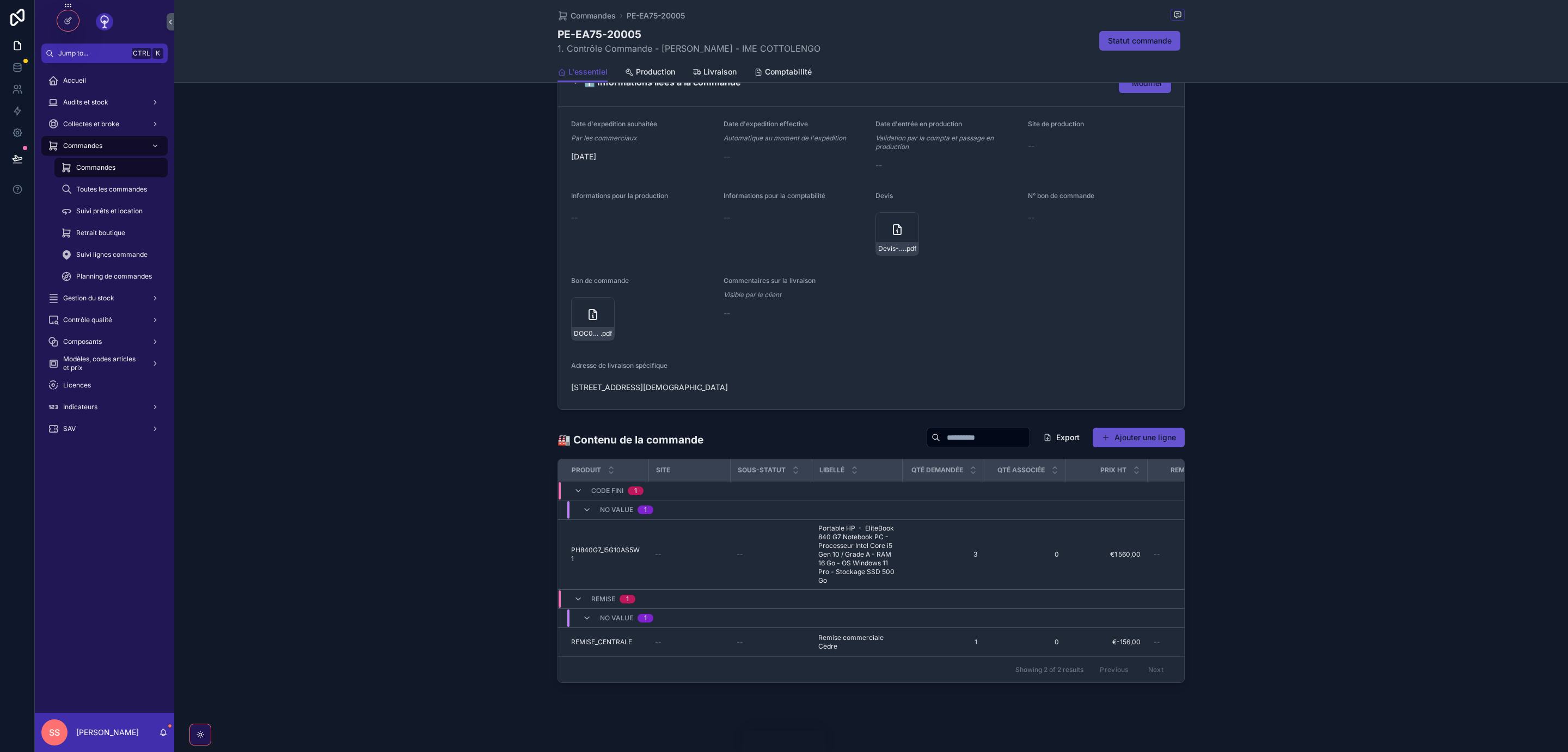
scroll to position [565, 0]
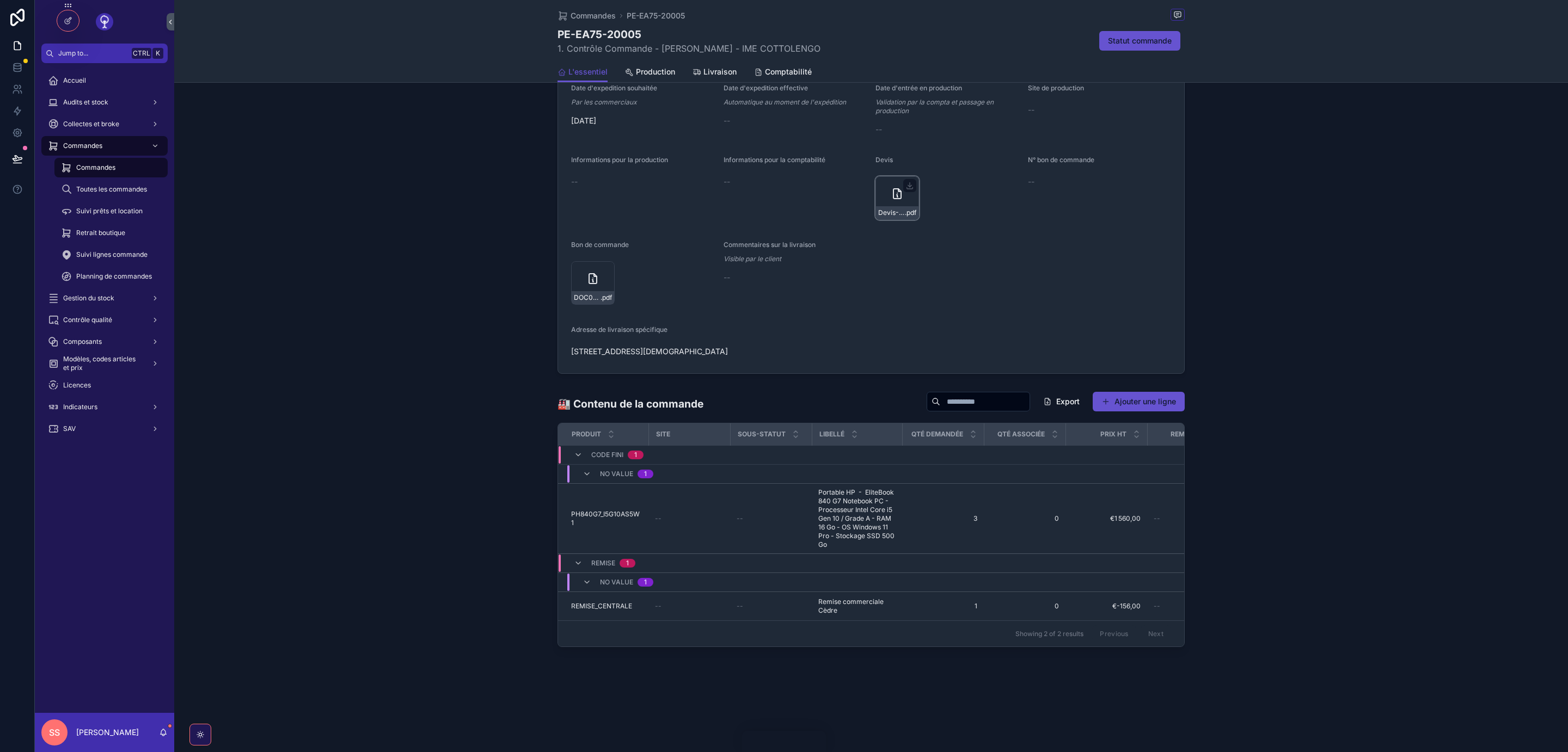
click at [895, 187] on icon "scrollable content" at bounding box center [897, 193] width 13 height 13
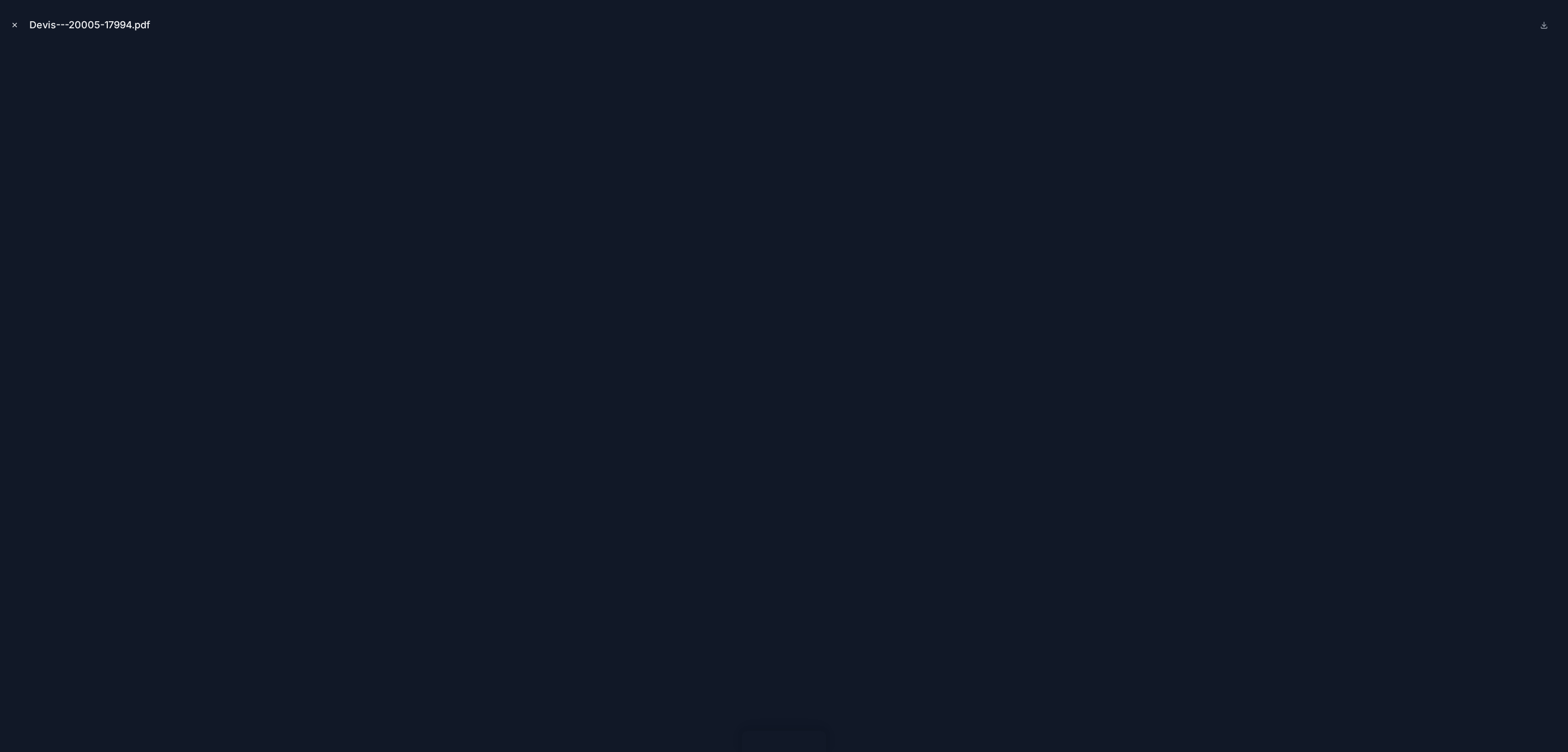
click at [16, 26] on icon "Close modal" at bounding box center [15, 25] width 8 height 8
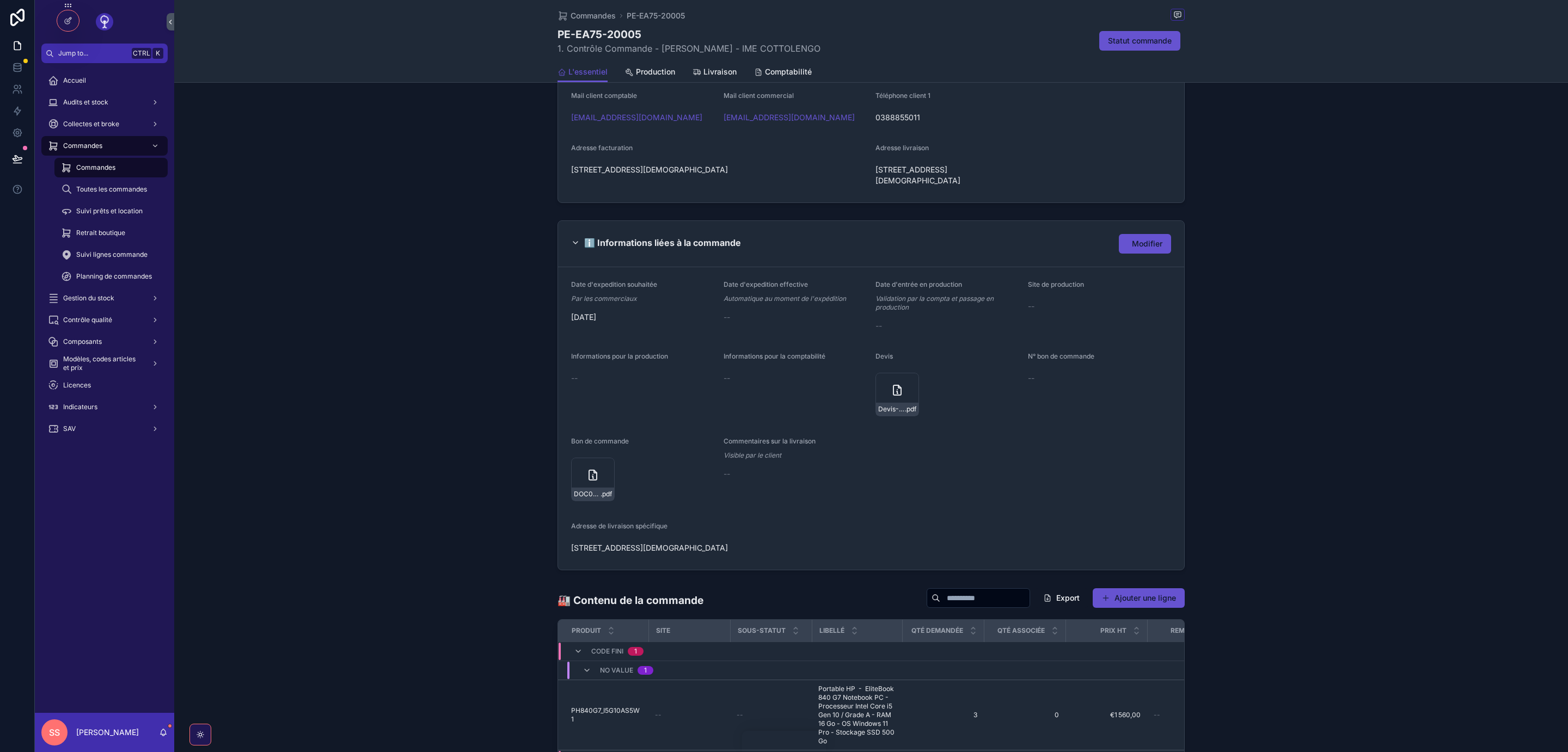
scroll to position [311, 0]
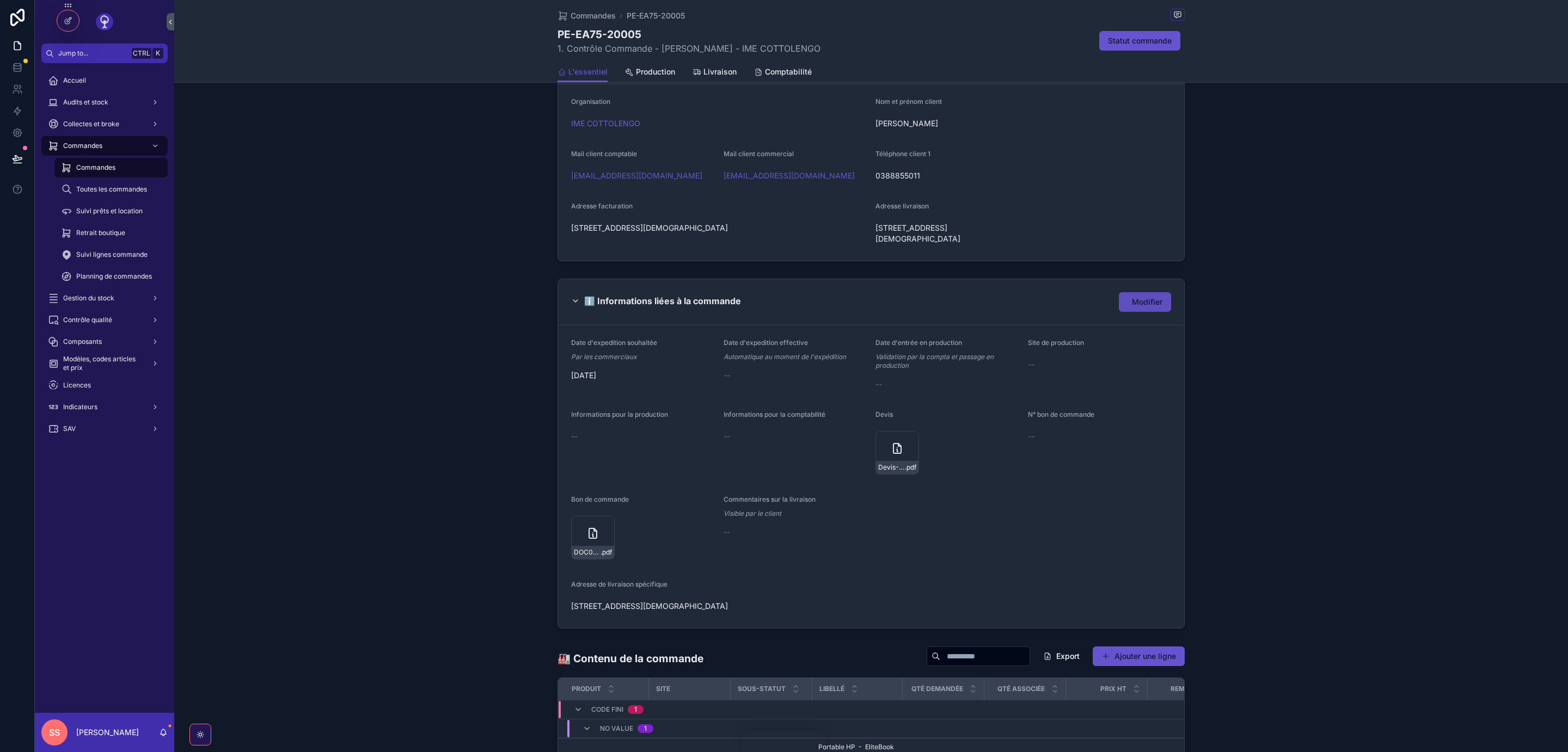
click at [1142, 297] on span "Modifier" at bounding box center [1147, 302] width 30 height 11
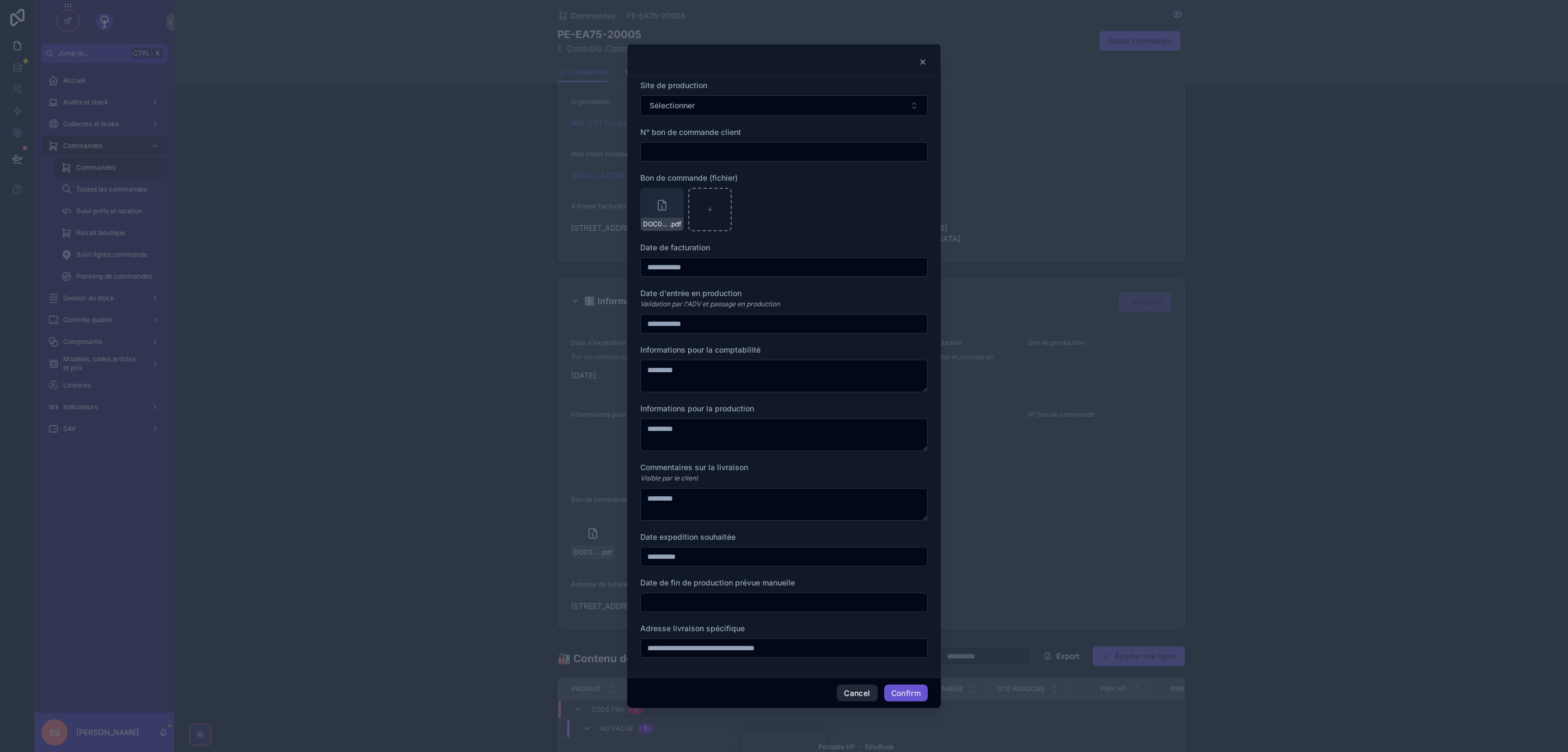
click at [863, 697] on button "Cancel" at bounding box center [857, 693] width 40 height 18
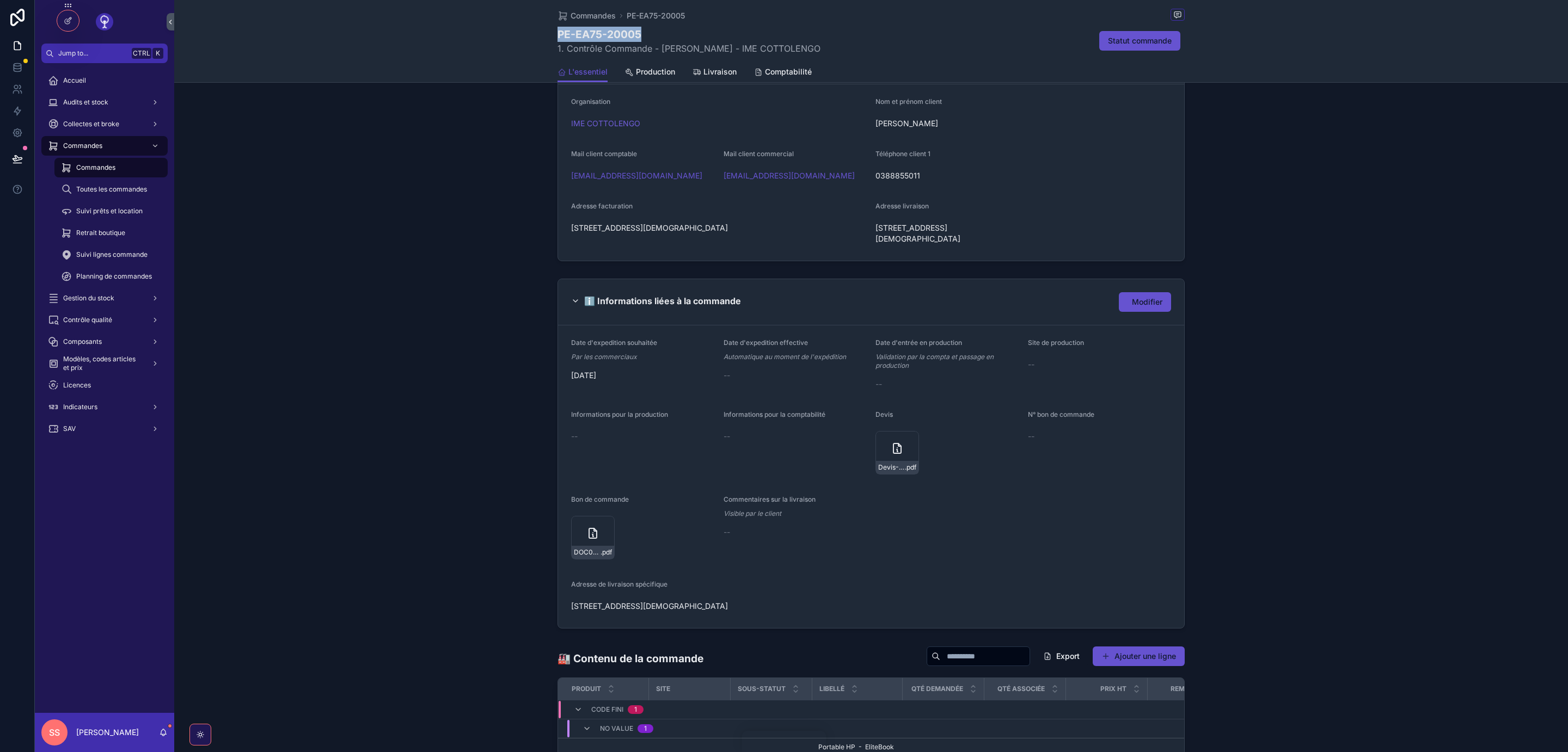
drag, startPoint x: 648, startPoint y: 36, endPoint x: 558, endPoint y: 35, distance: 90.0
click at [558, 35] on h1 "PE-EA75-20005" at bounding box center [689, 34] width 263 height 15
copy h1 "PE-EA75-20005"
click at [891, 442] on icon "scrollable content" at bounding box center [897, 448] width 13 height 13
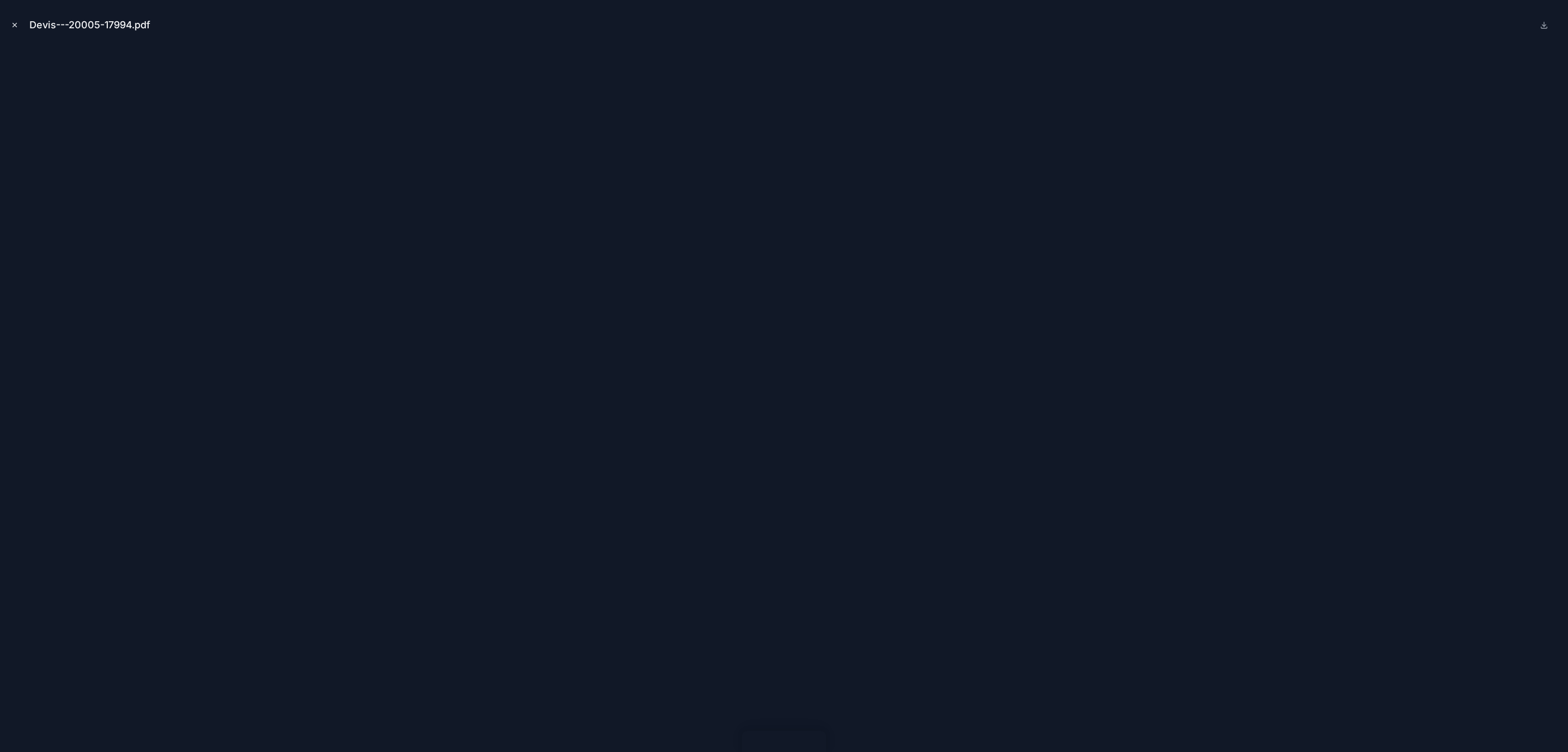
click at [16, 21] on icon "Close modal" at bounding box center [15, 25] width 8 height 8
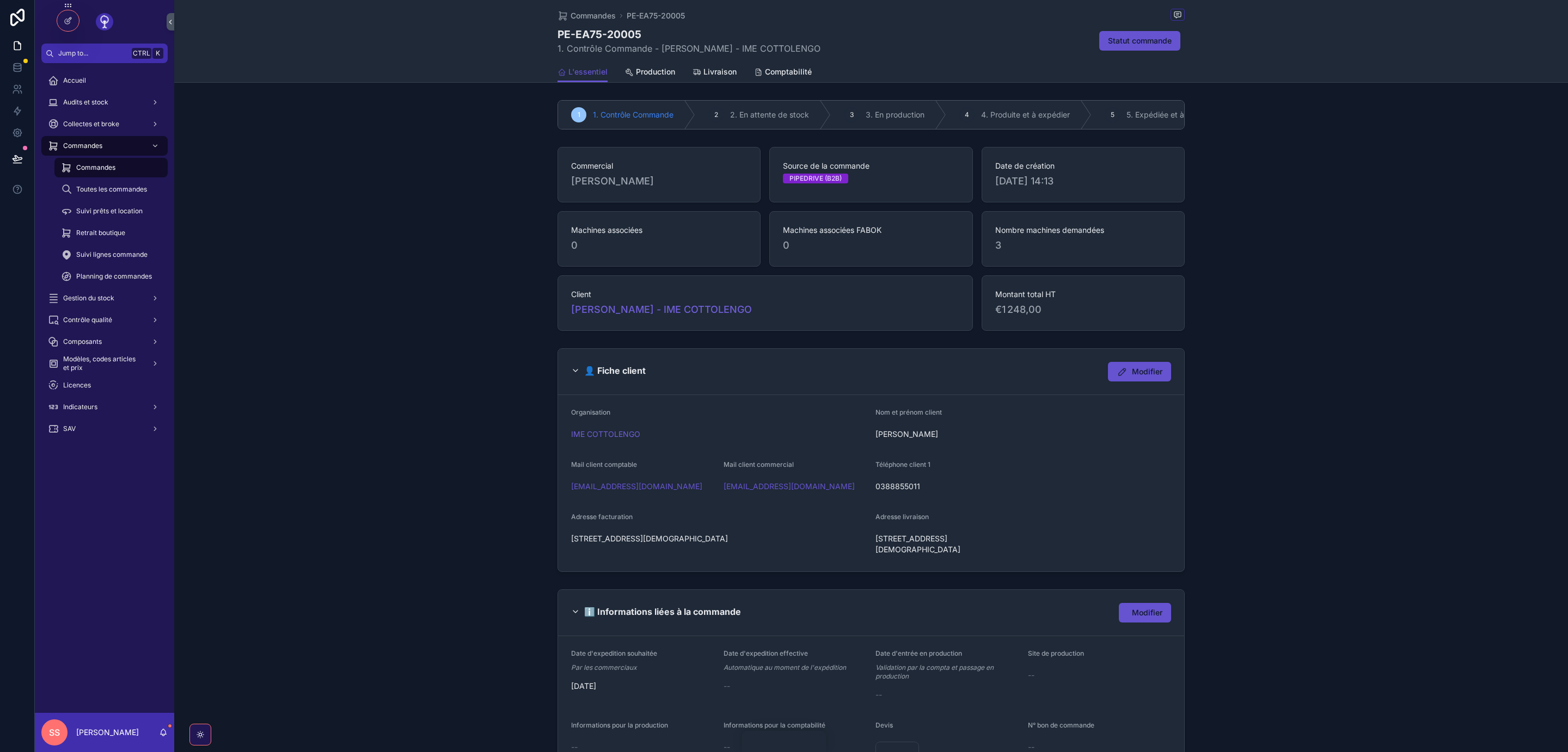
scroll to position [311, 0]
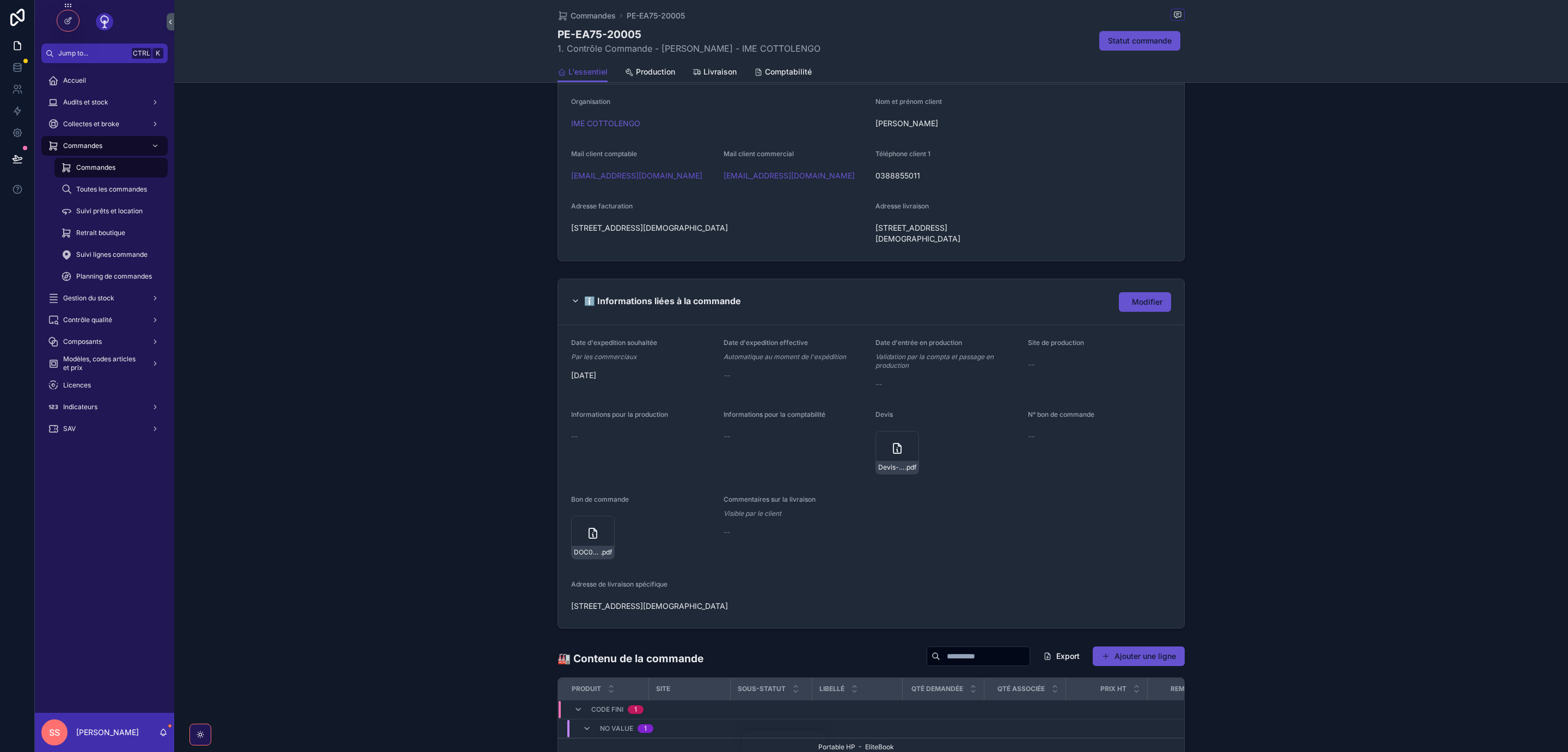
click at [983, 514] on form "Date d'expedition souhaitée Par les commerciaux 06/10/2025 Date d'expedition ef…" at bounding box center [871, 476] width 626 height 302
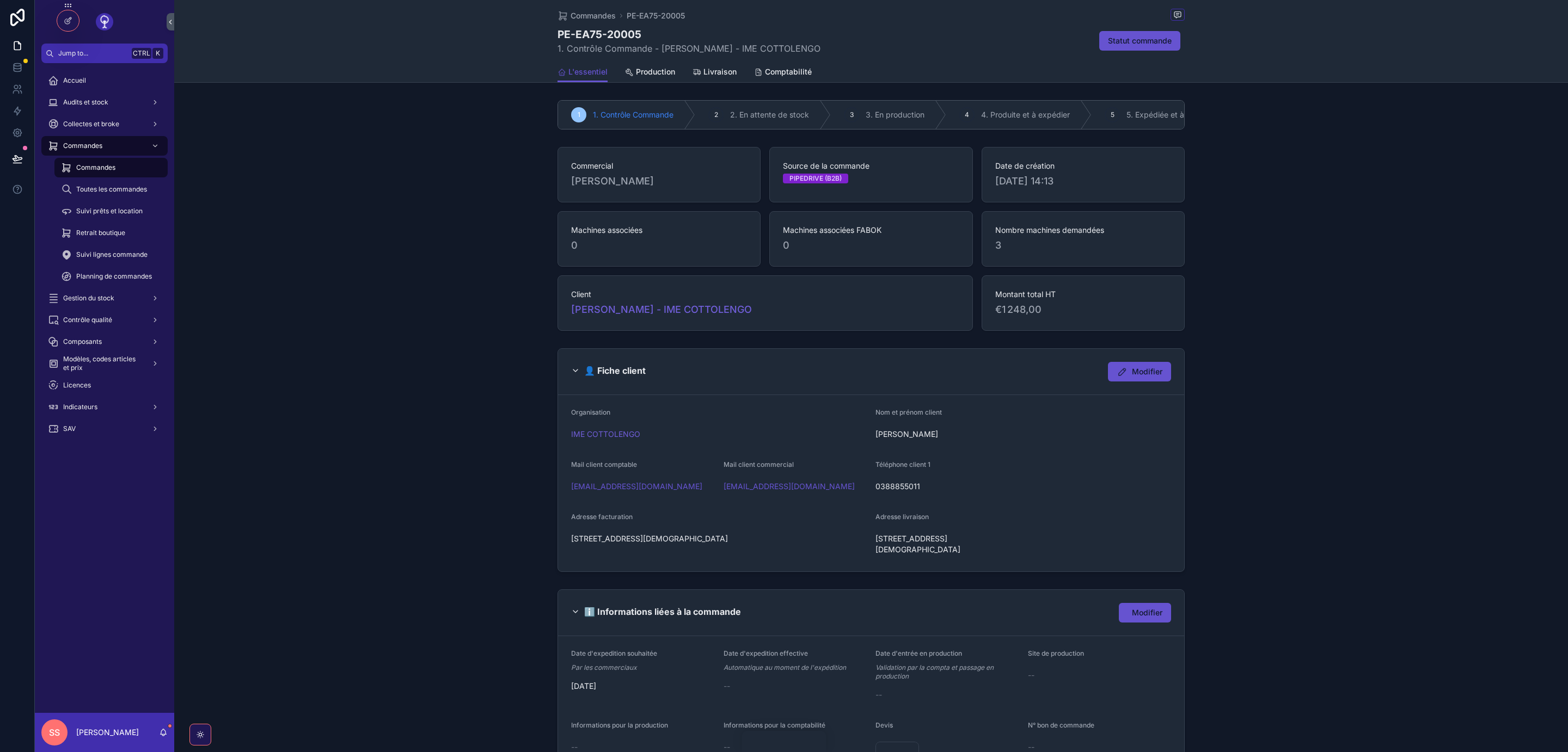
scroll to position [311, 0]
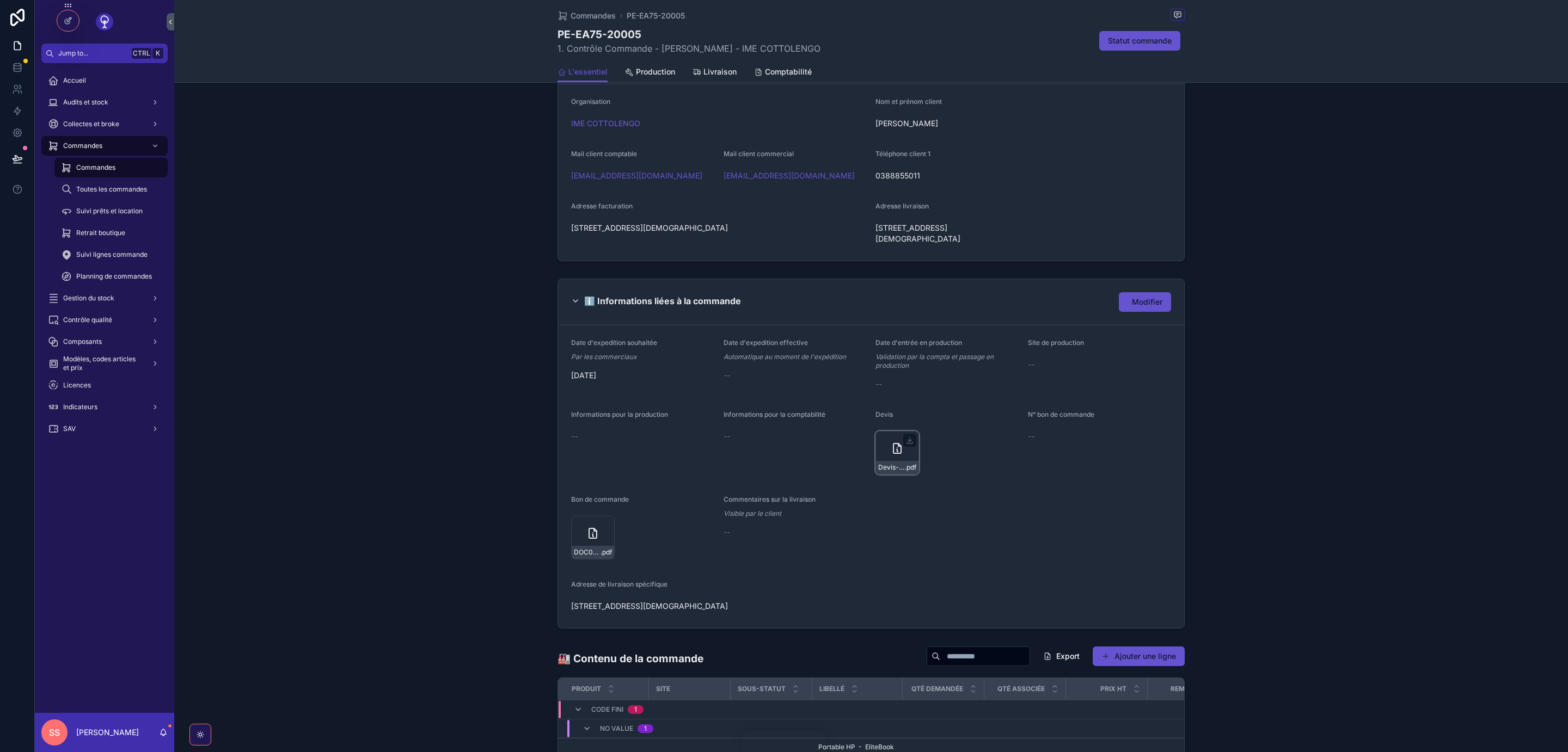
click at [891, 444] on icon "scrollable content" at bounding box center [897, 448] width 13 height 13
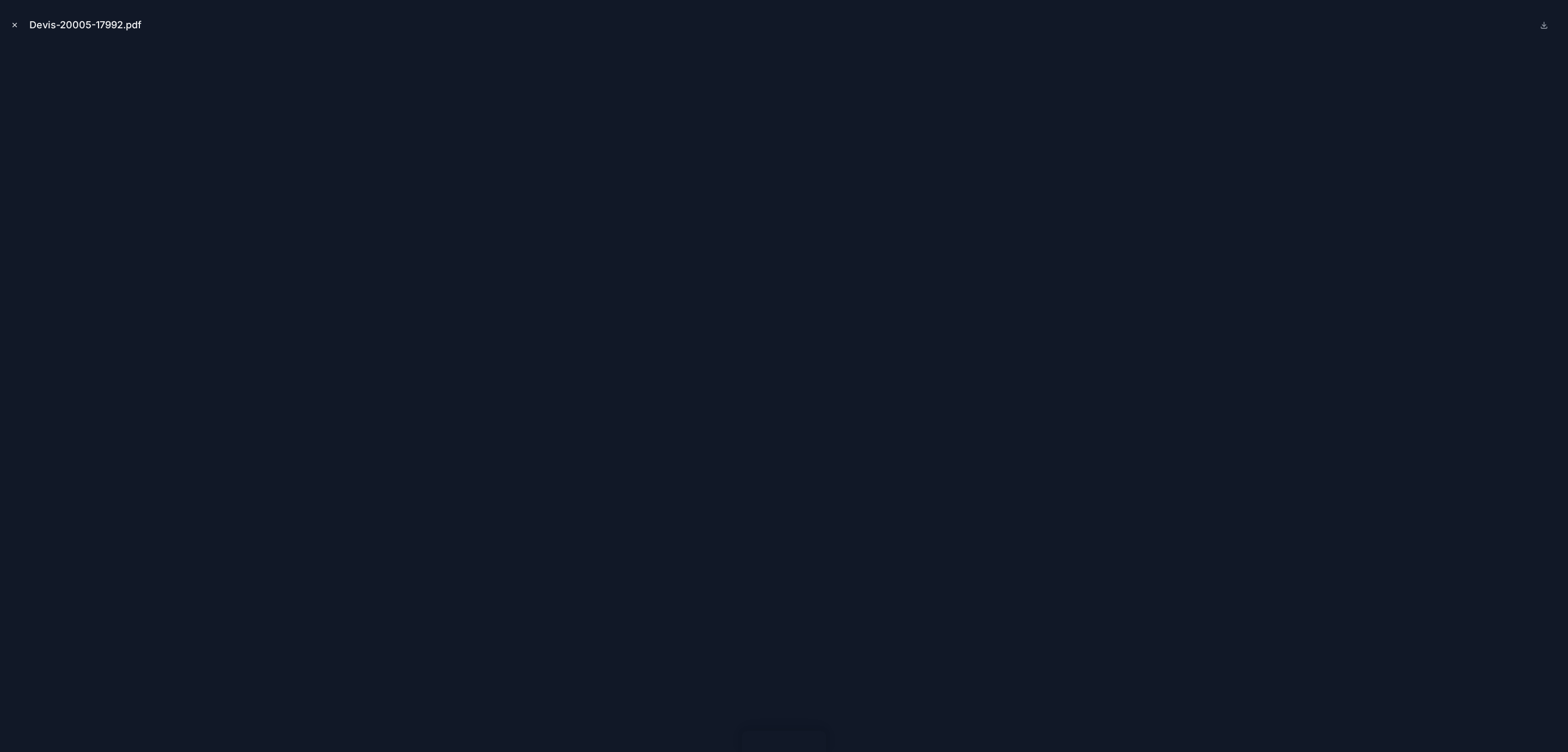
click at [13, 27] on icon "Close modal" at bounding box center [15, 25] width 8 height 8
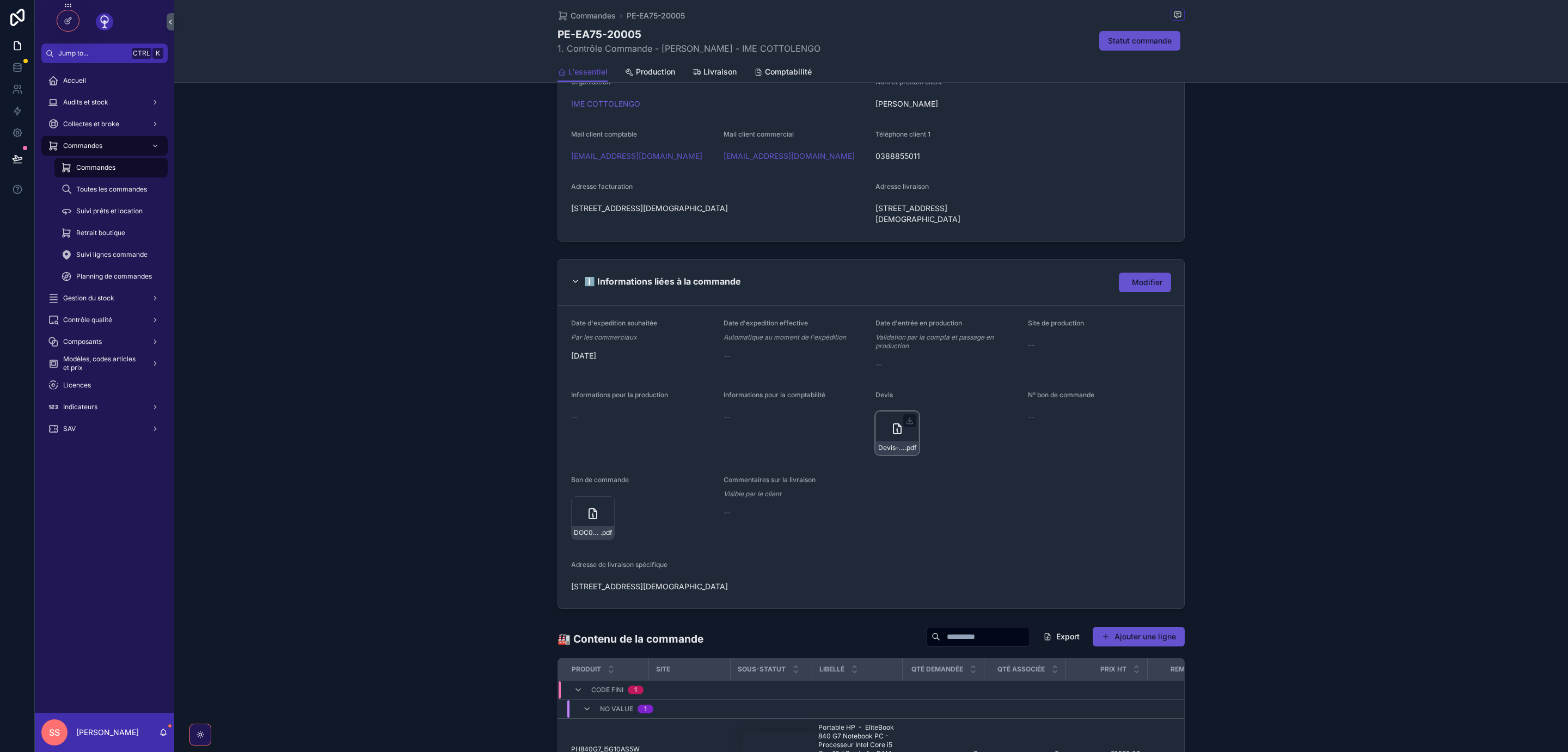
scroll to position [311, 0]
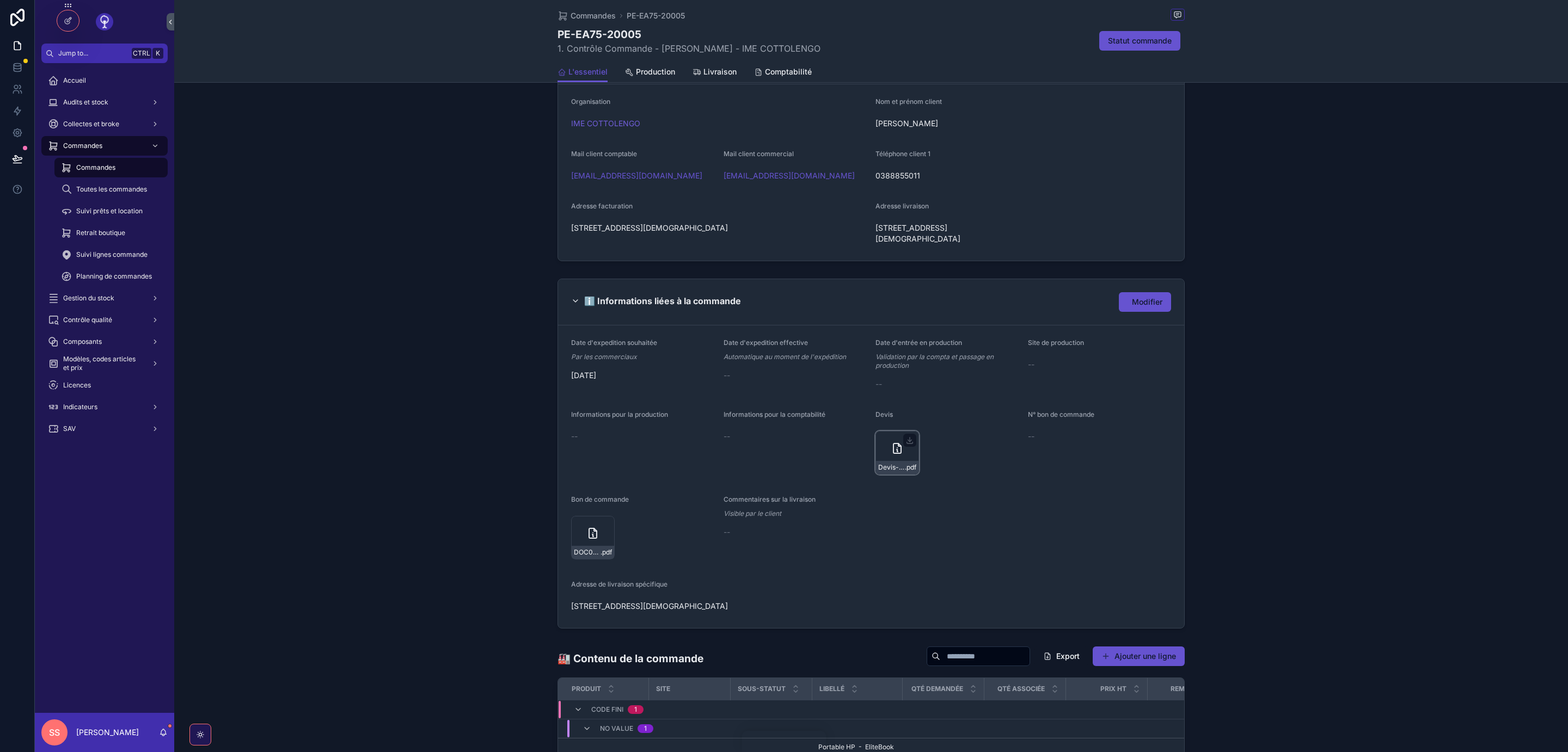
click at [895, 442] on icon "scrollable content" at bounding box center [897, 448] width 13 height 13
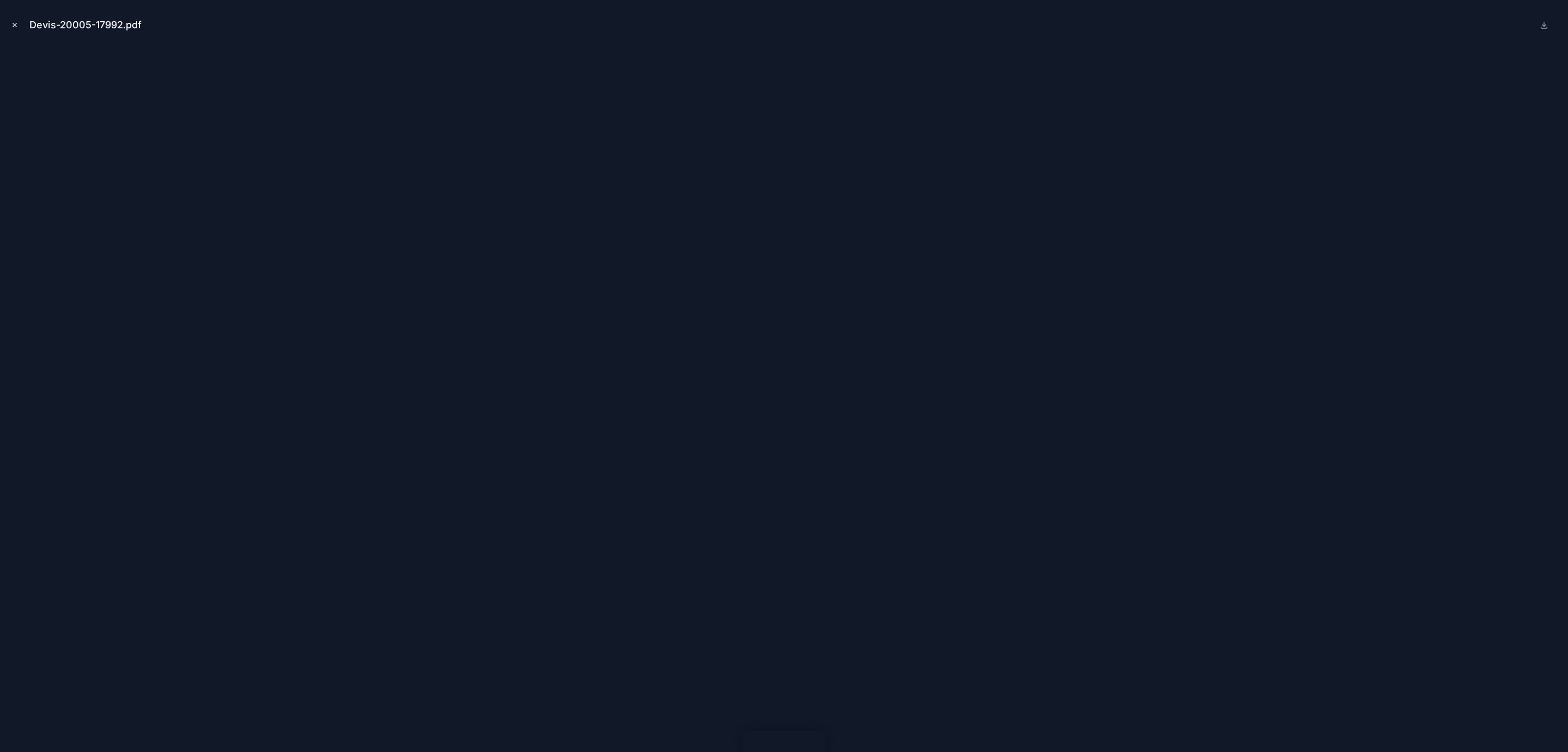
click at [18, 26] on icon "Close modal" at bounding box center [15, 25] width 8 height 8
